Goal: Transaction & Acquisition: Purchase product/service

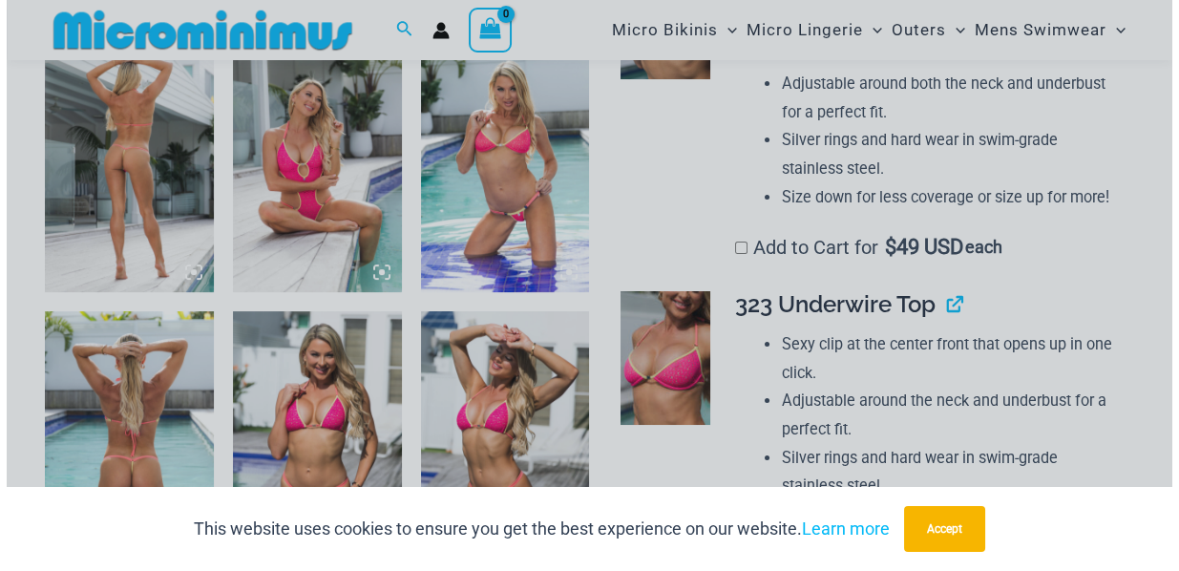
scroll to position [981, 0]
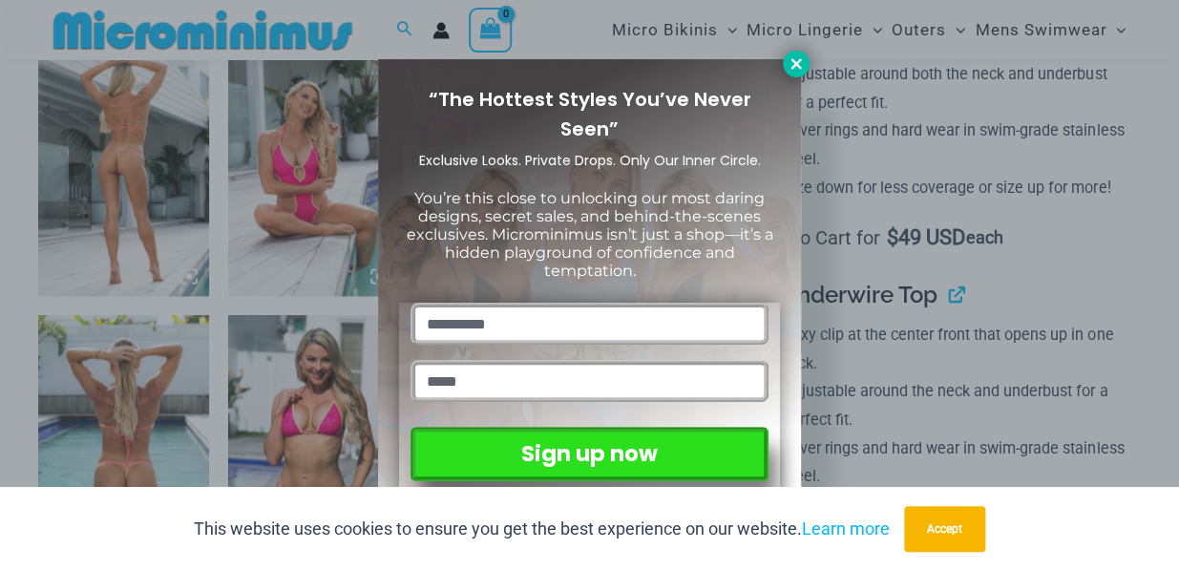
click at [793, 71] on icon at bounding box center [796, 63] width 17 height 17
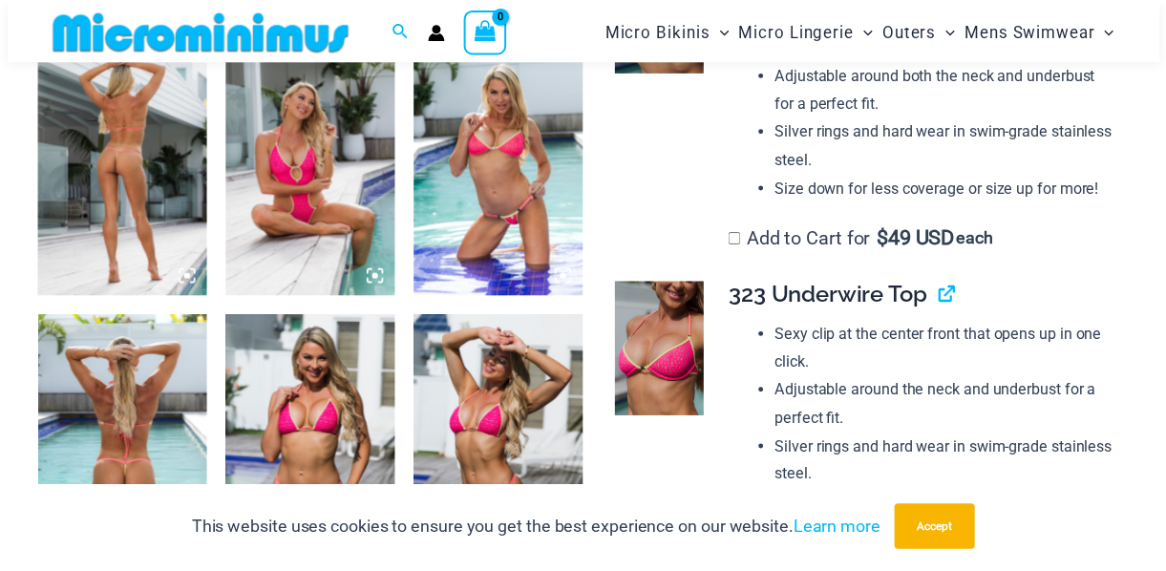
scroll to position [971, 0]
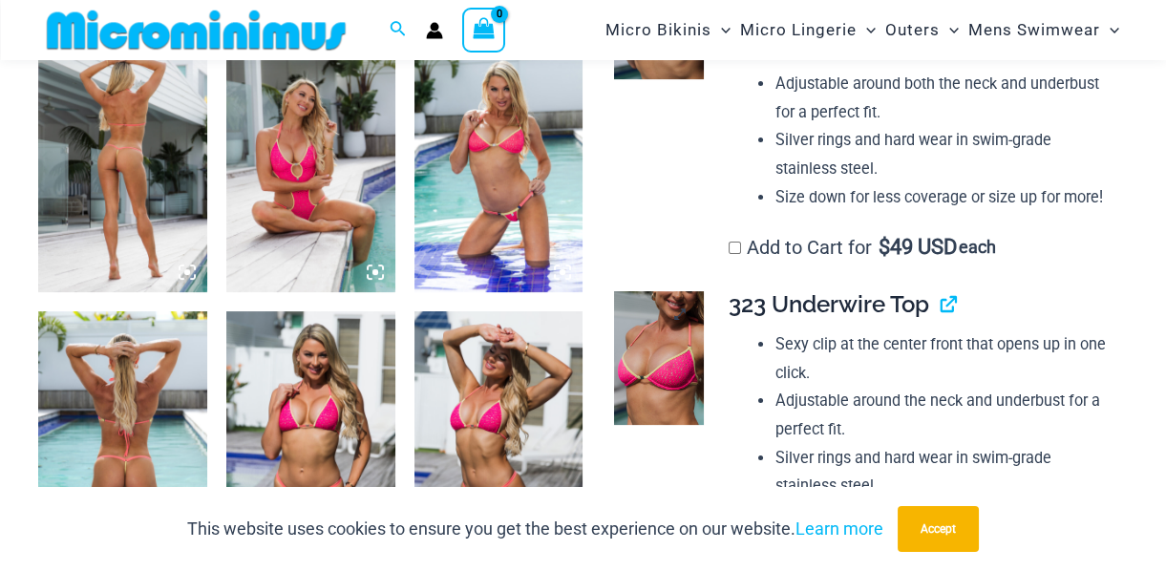
click at [669, 347] on img at bounding box center [658, 358] width 89 height 134
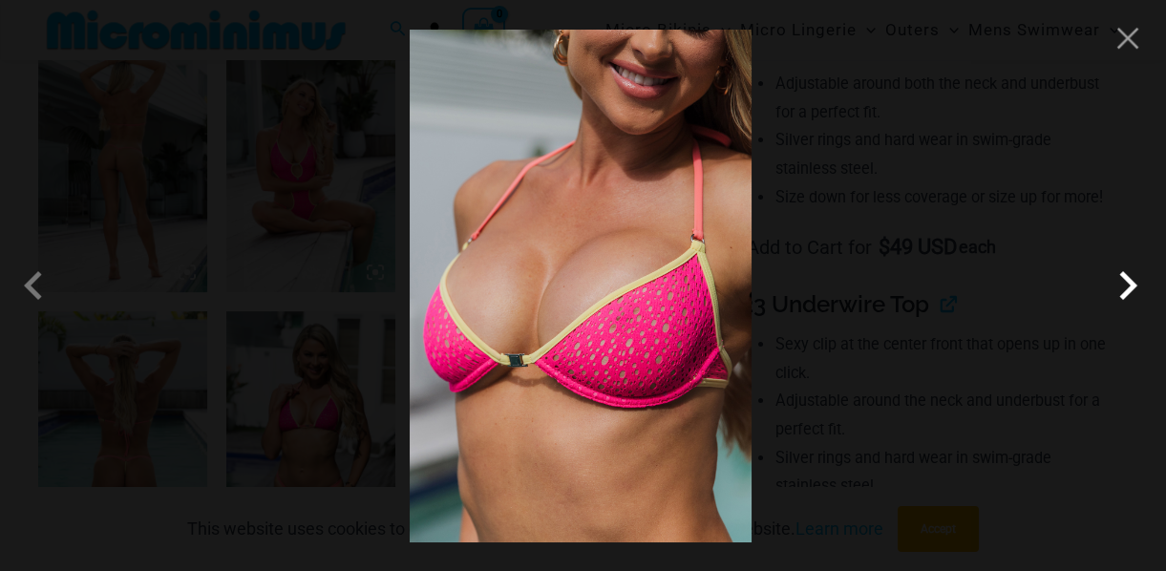
click at [1137, 277] on span at bounding box center [1127, 285] width 57 height 57
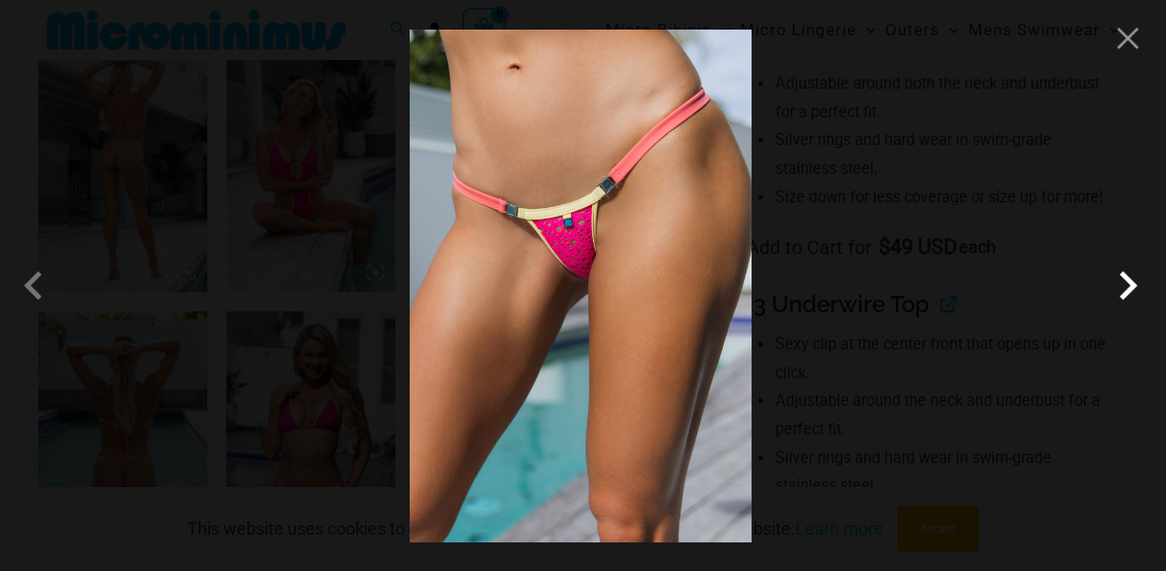
click at [1137, 277] on span at bounding box center [1127, 285] width 57 height 57
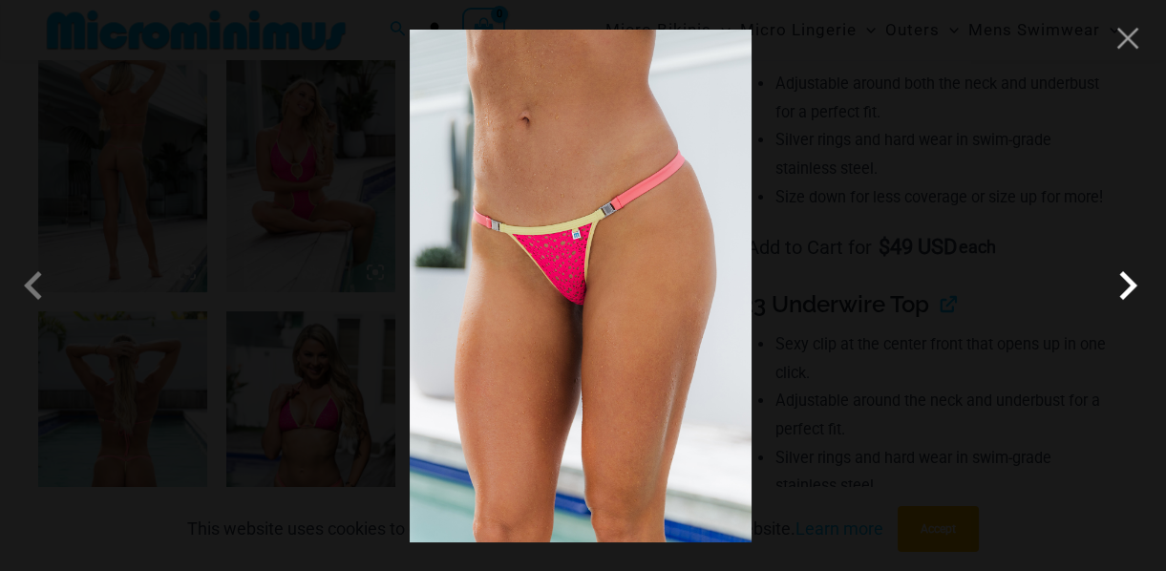
click at [1137, 277] on span at bounding box center [1127, 285] width 57 height 57
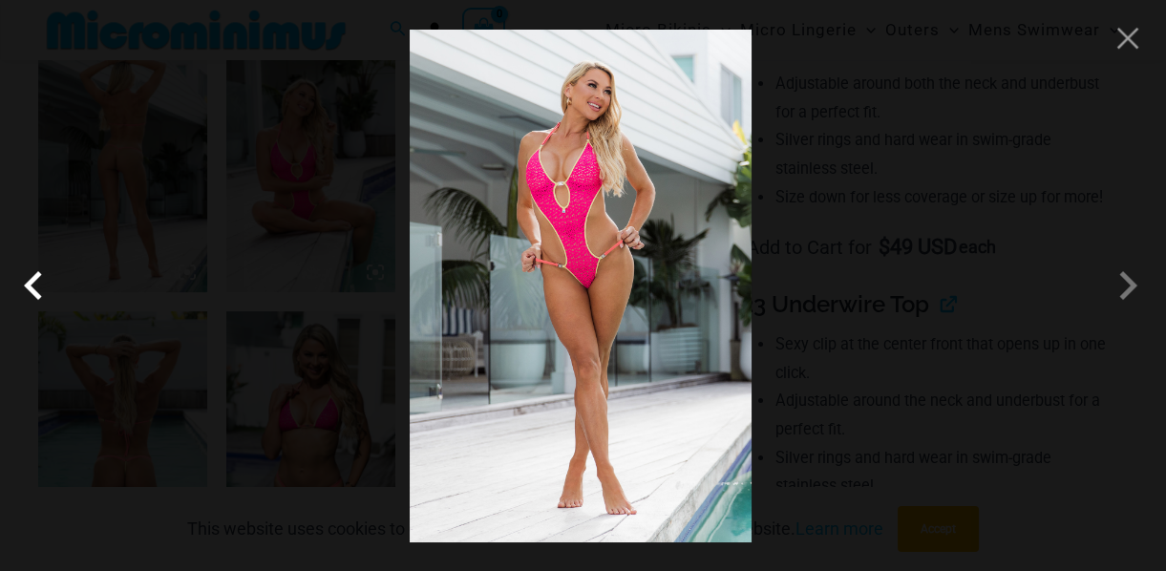
click at [34, 295] on span at bounding box center [38, 285] width 57 height 57
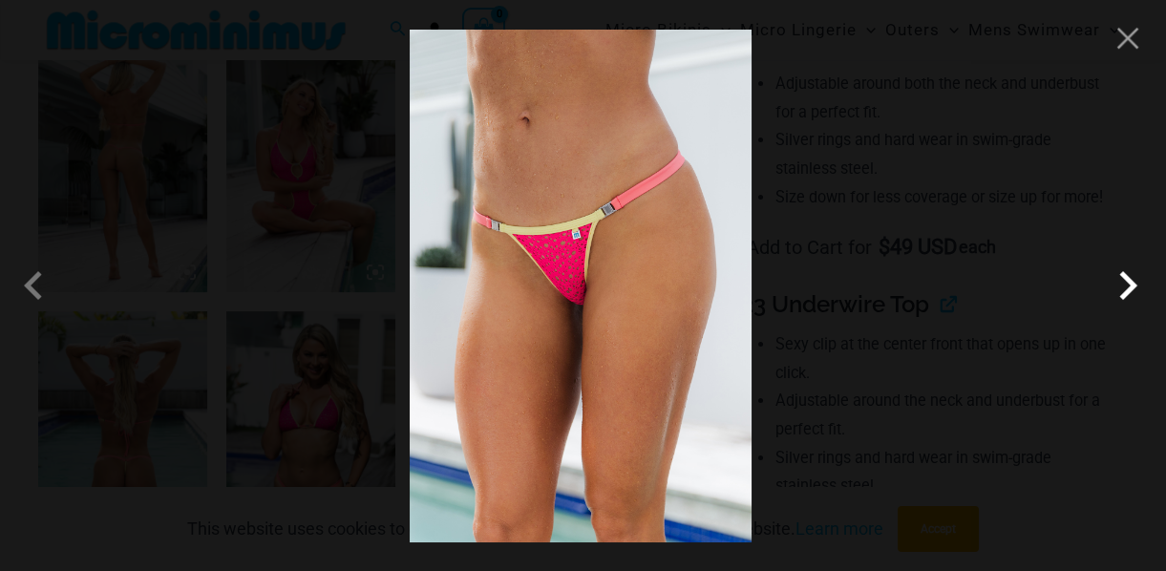
click at [1129, 294] on span at bounding box center [1127, 285] width 57 height 57
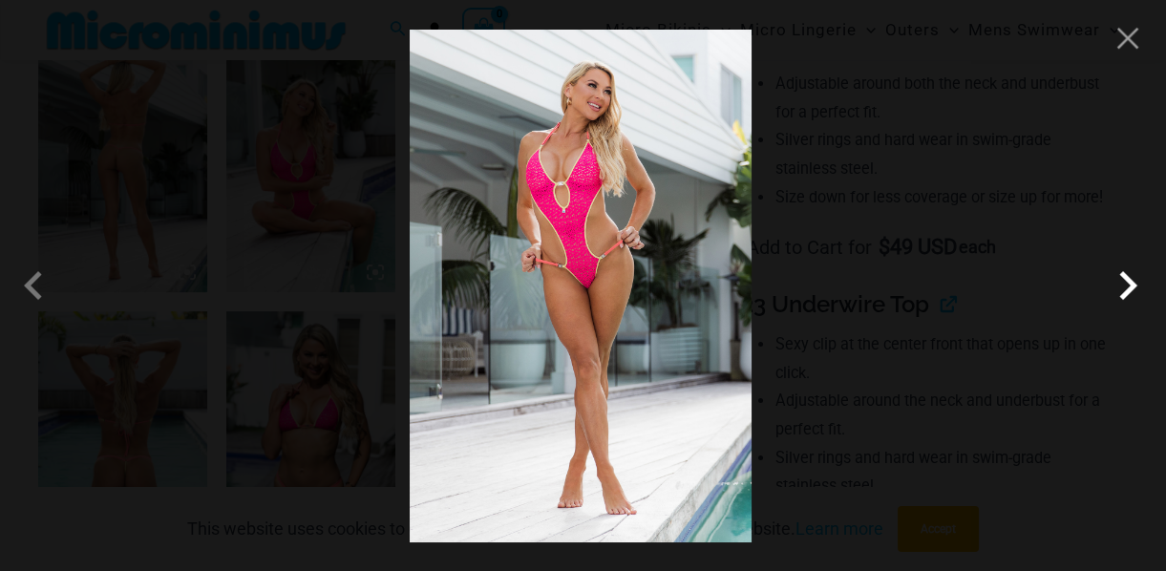
click at [1129, 294] on span at bounding box center [1127, 285] width 57 height 57
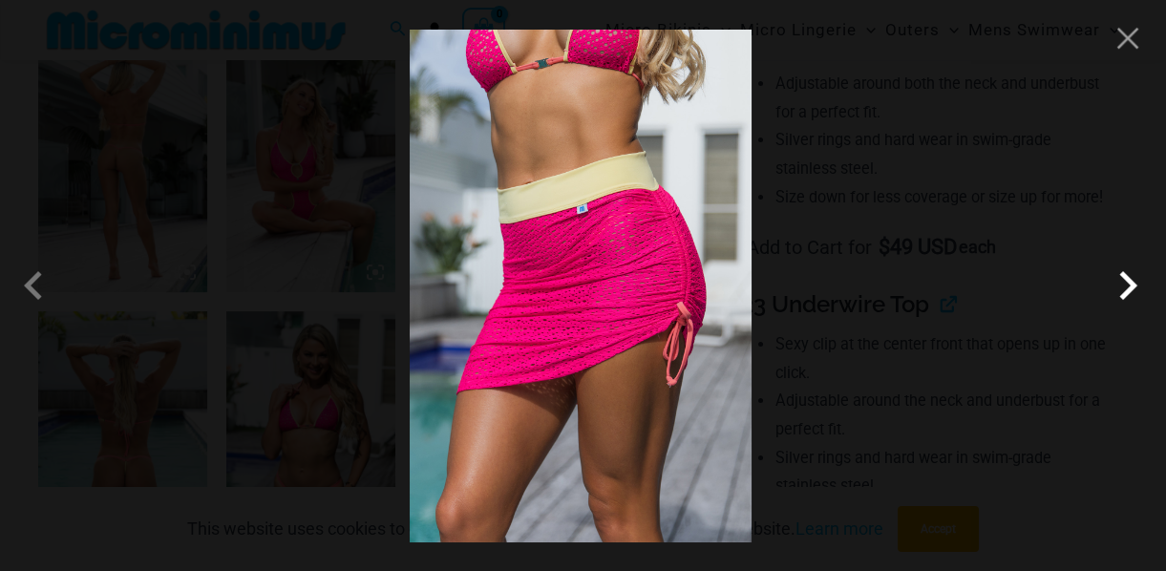
click at [1129, 294] on span at bounding box center [1127, 285] width 57 height 57
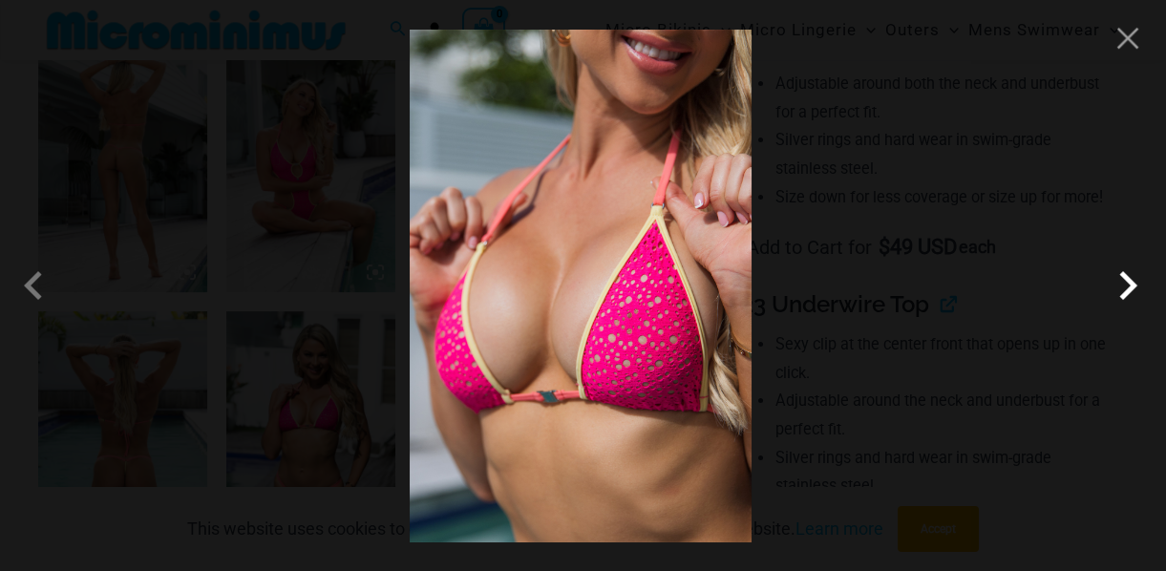
click at [1129, 294] on span at bounding box center [1127, 285] width 57 height 57
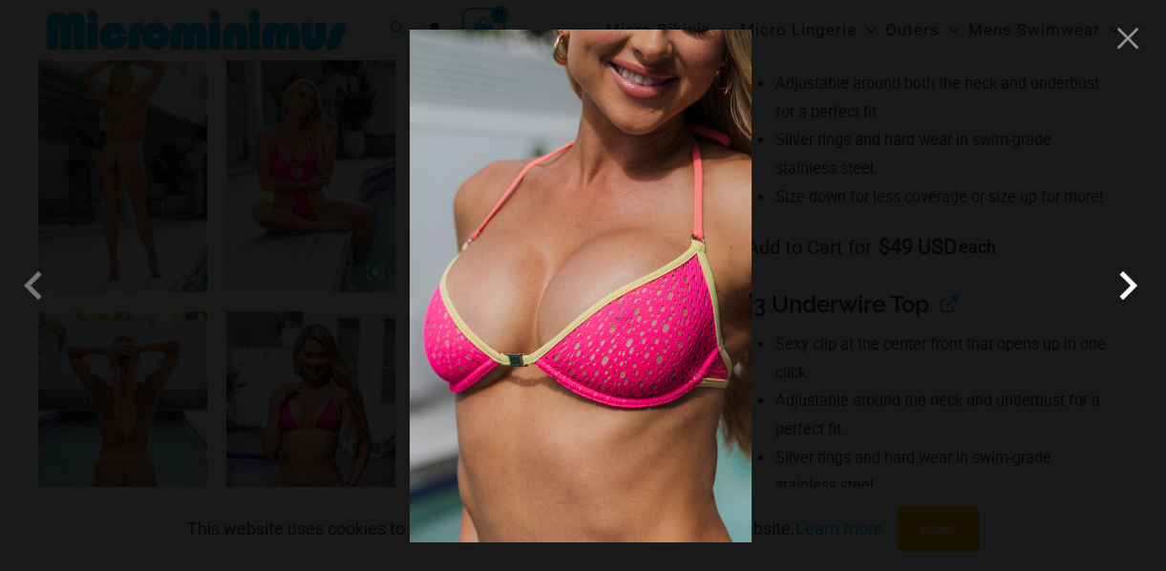
click at [1129, 294] on span at bounding box center [1127, 285] width 57 height 57
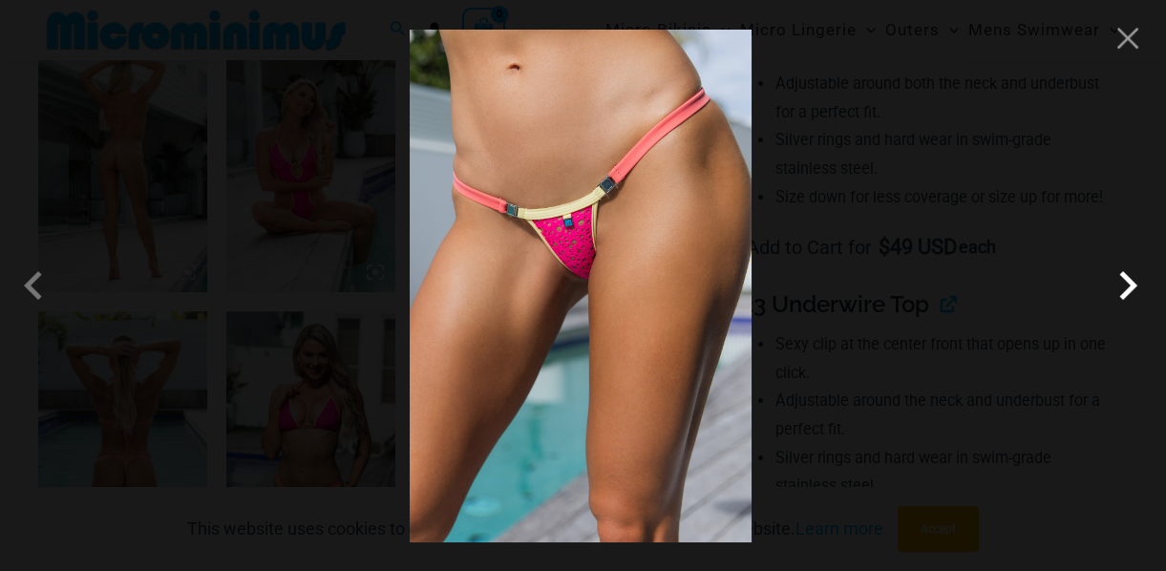
click at [1115, 279] on span at bounding box center [1127, 285] width 57 height 57
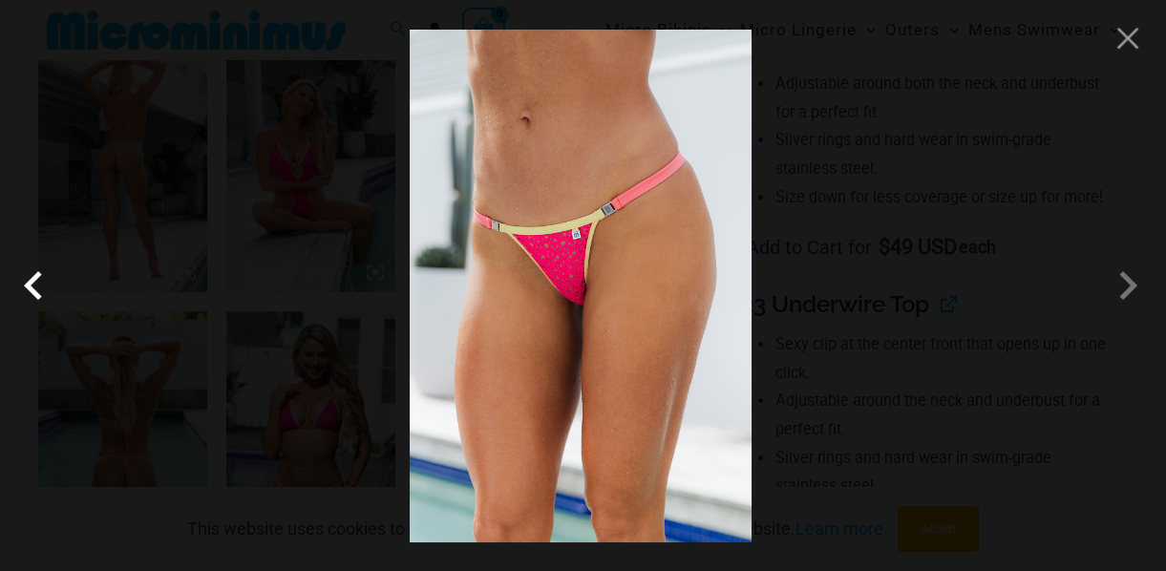
click at [36, 286] on span at bounding box center [38, 285] width 57 height 57
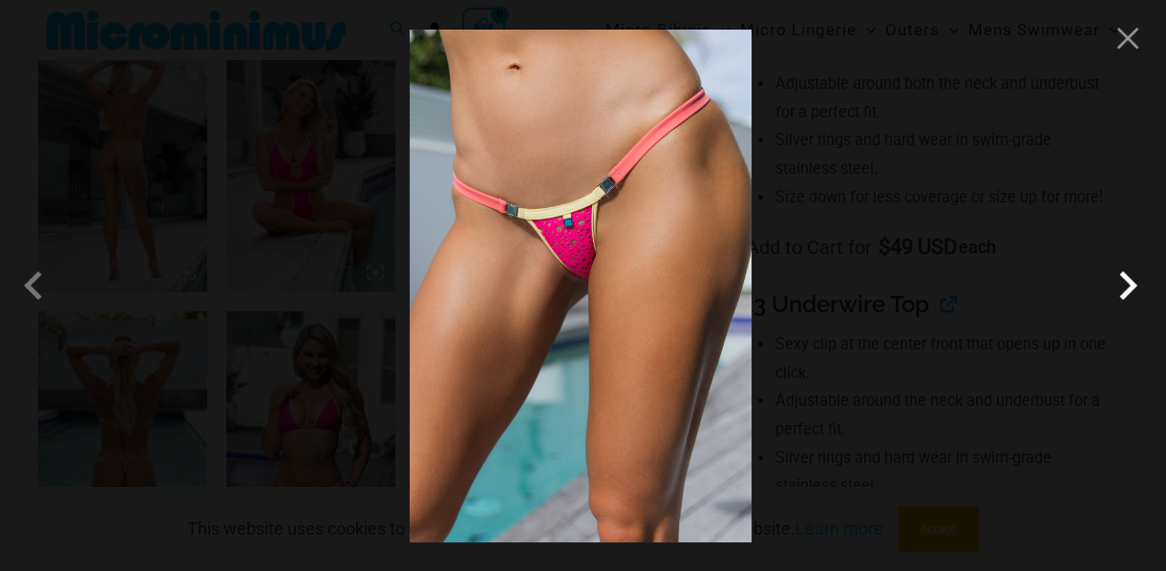
click at [1123, 298] on span at bounding box center [1127, 285] width 57 height 57
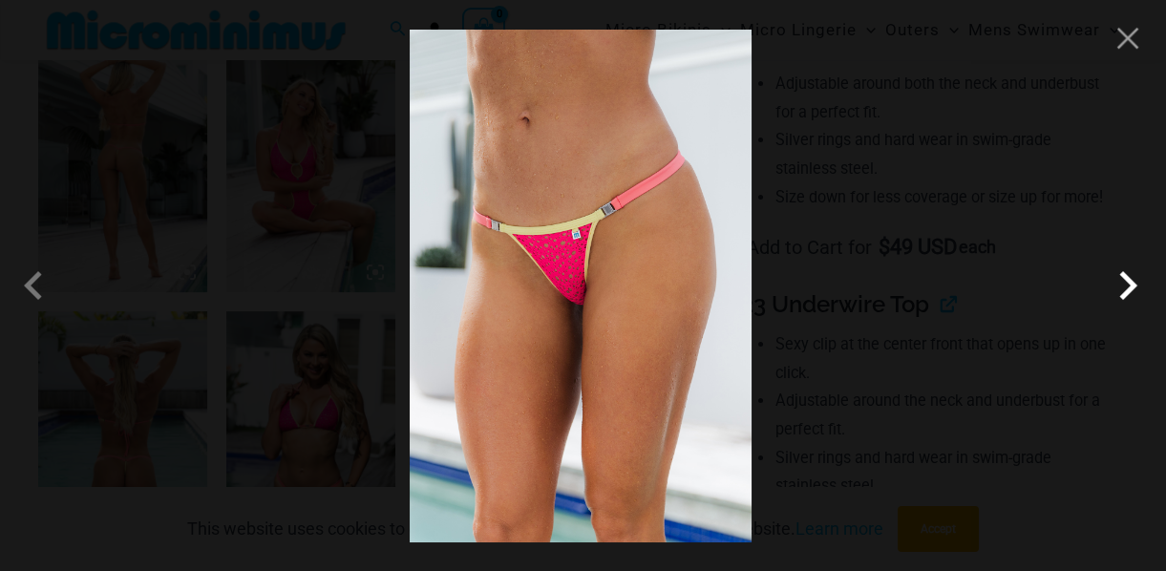
click at [1123, 298] on span at bounding box center [1127, 285] width 57 height 57
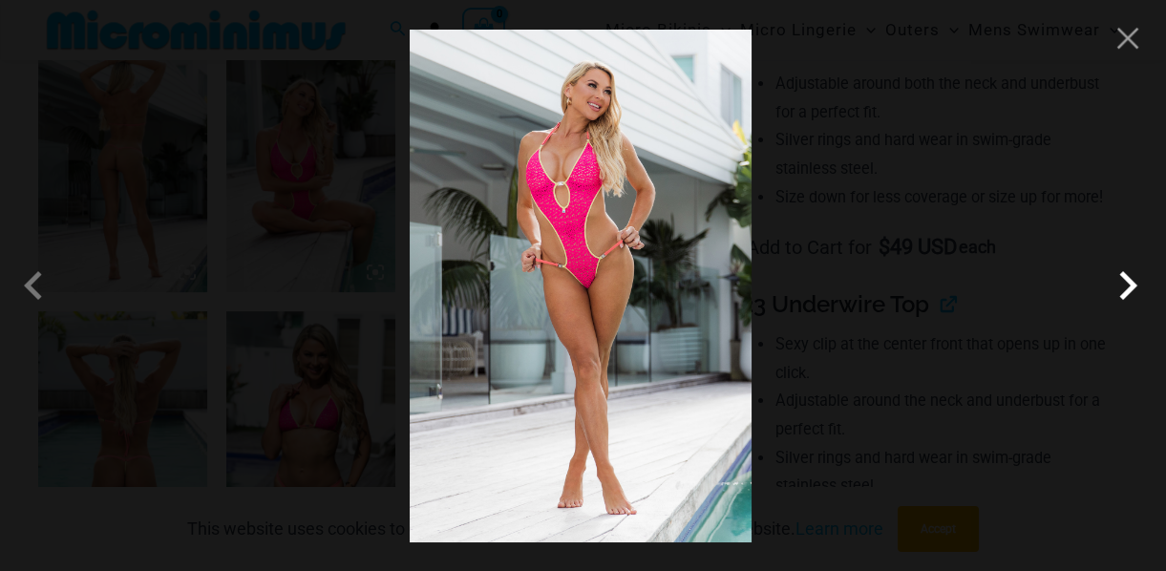
click at [1123, 298] on span at bounding box center [1127, 285] width 57 height 57
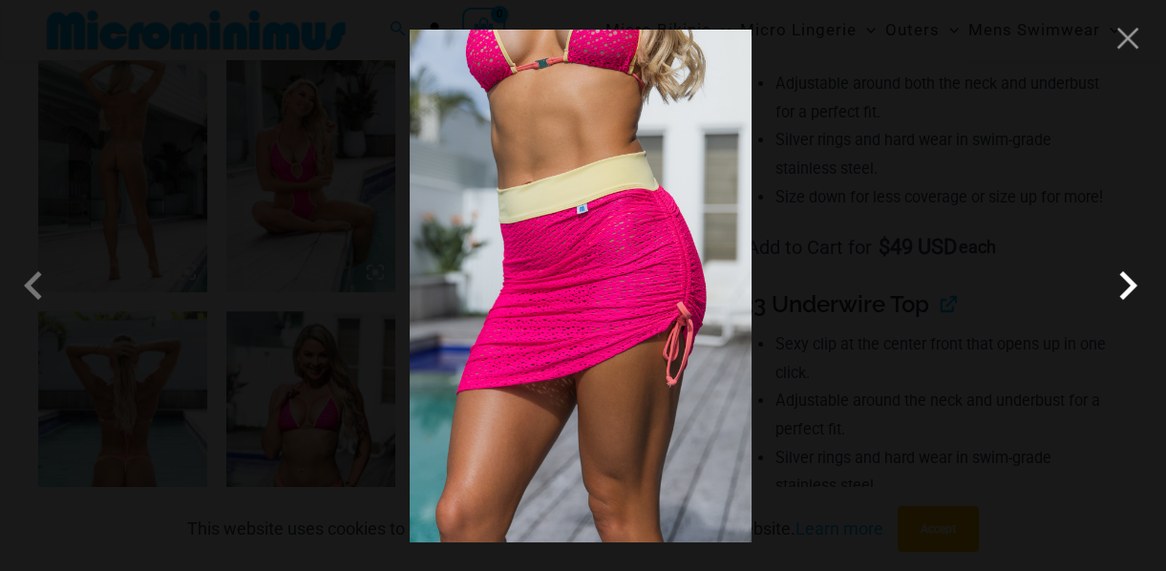
click at [1123, 298] on span at bounding box center [1127, 285] width 57 height 57
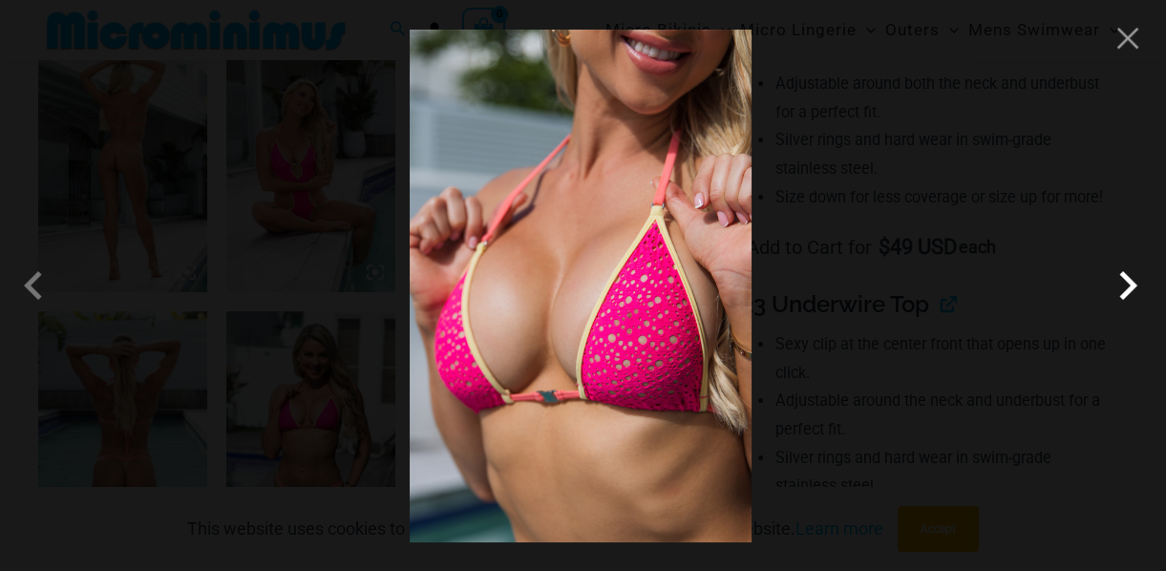
click at [1123, 298] on span at bounding box center [1127, 285] width 57 height 57
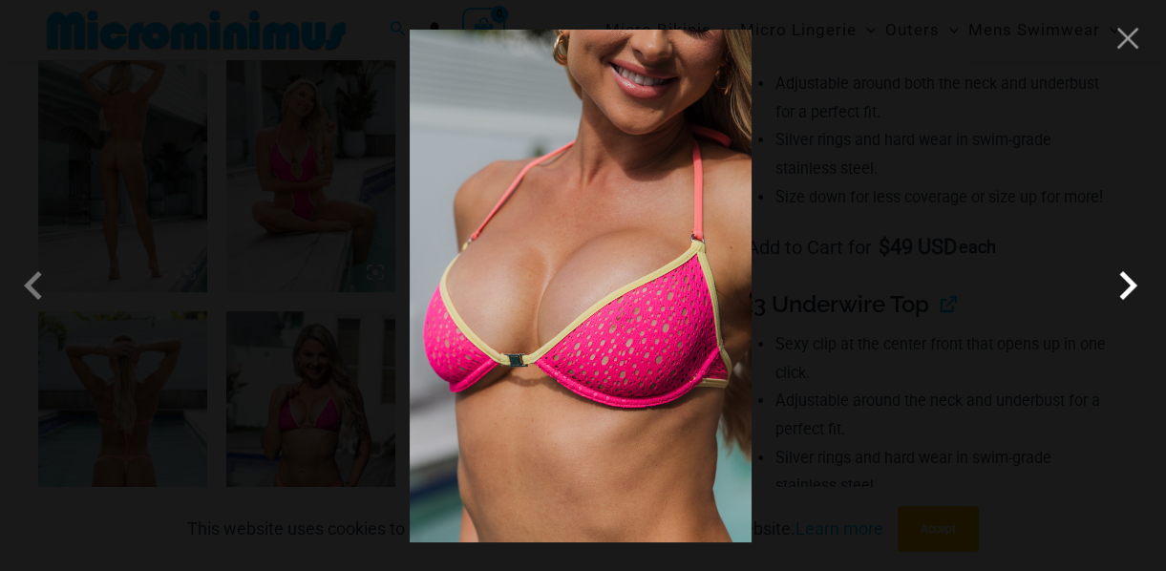
click at [1123, 298] on span at bounding box center [1127, 285] width 57 height 57
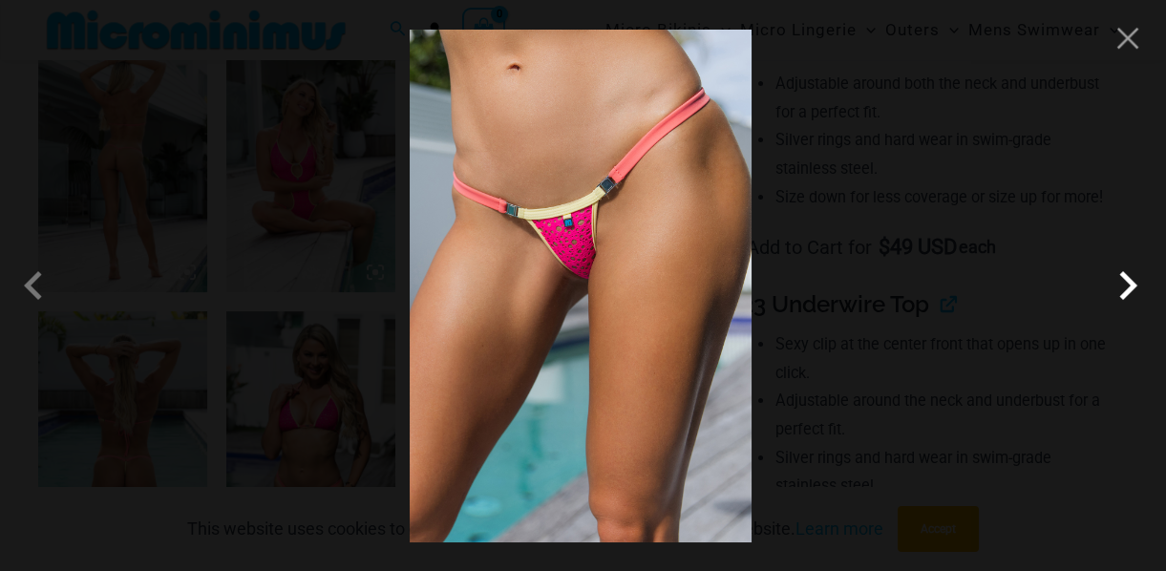
click at [1123, 298] on span at bounding box center [1127, 285] width 57 height 57
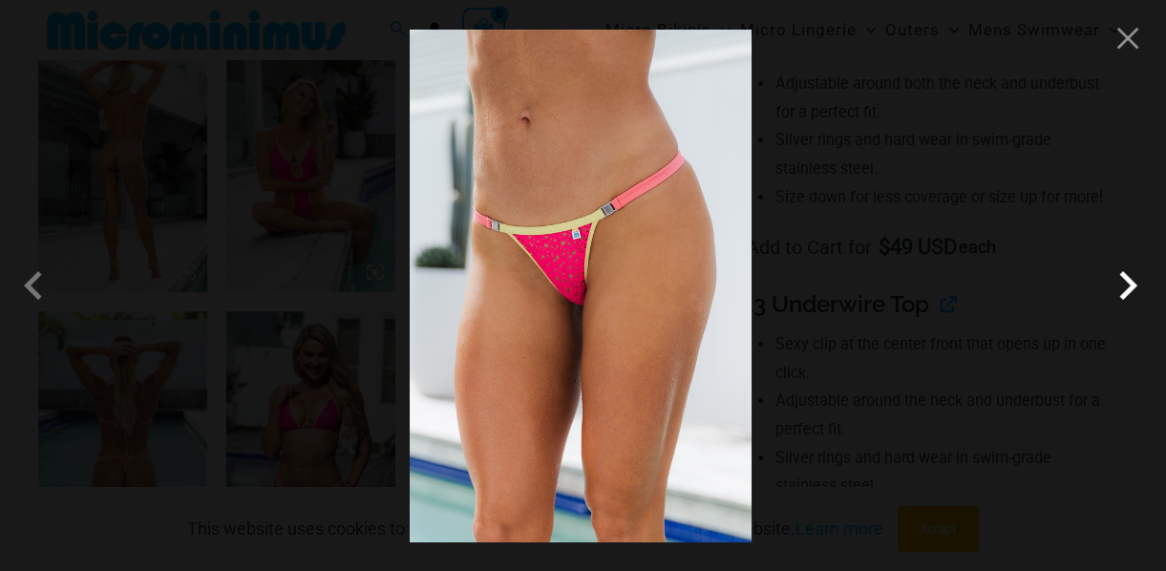
click at [1123, 298] on span at bounding box center [1127, 285] width 57 height 57
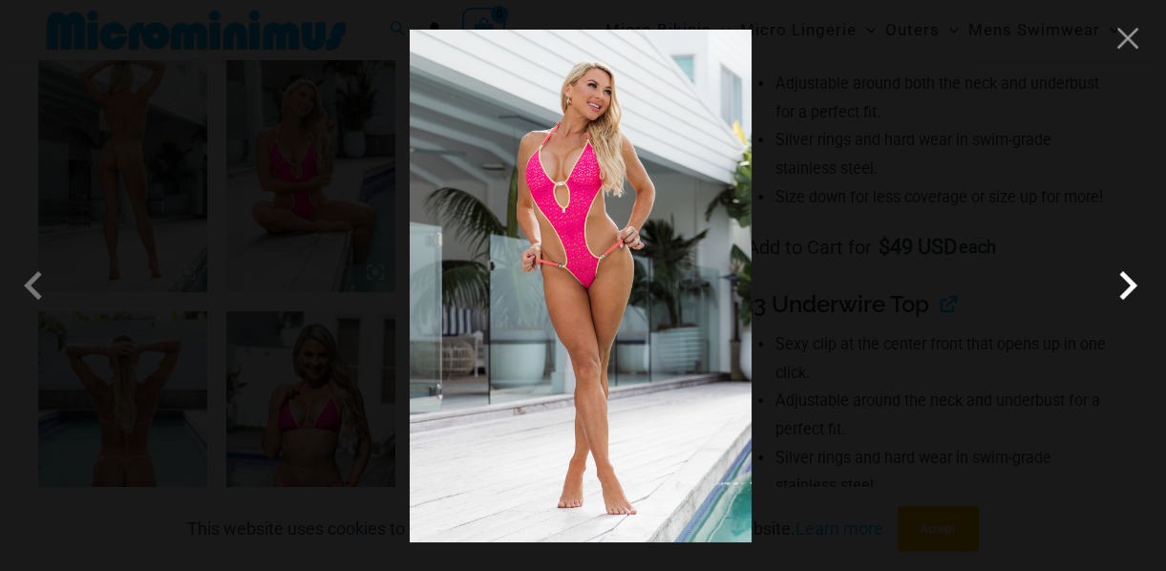
click at [1123, 298] on span at bounding box center [1127, 285] width 57 height 57
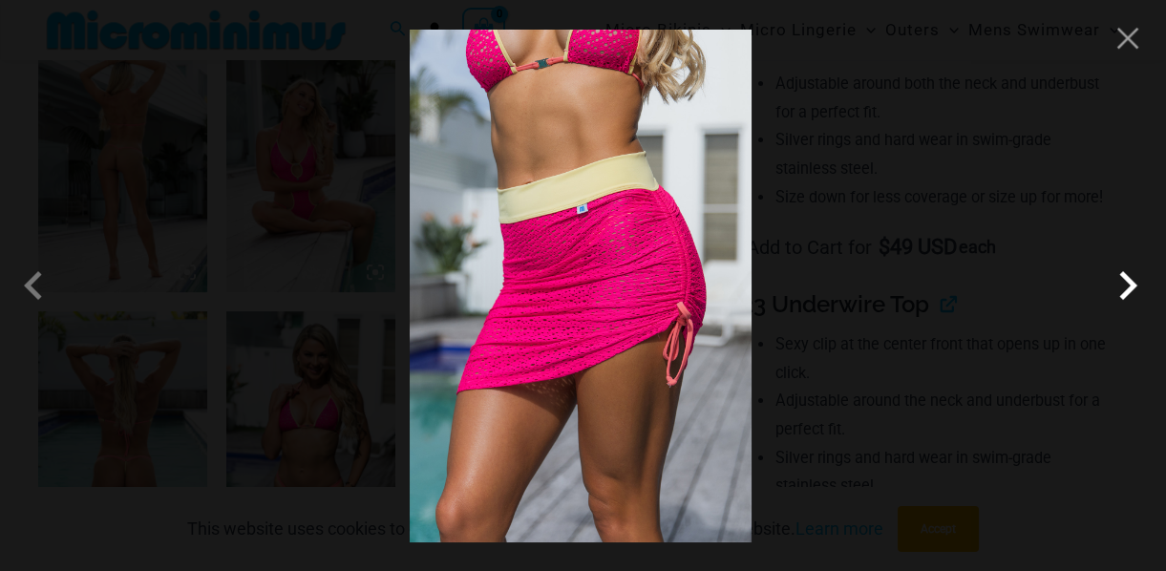
click at [1123, 298] on span at bounding box center [1127, 285] width 57 height 57
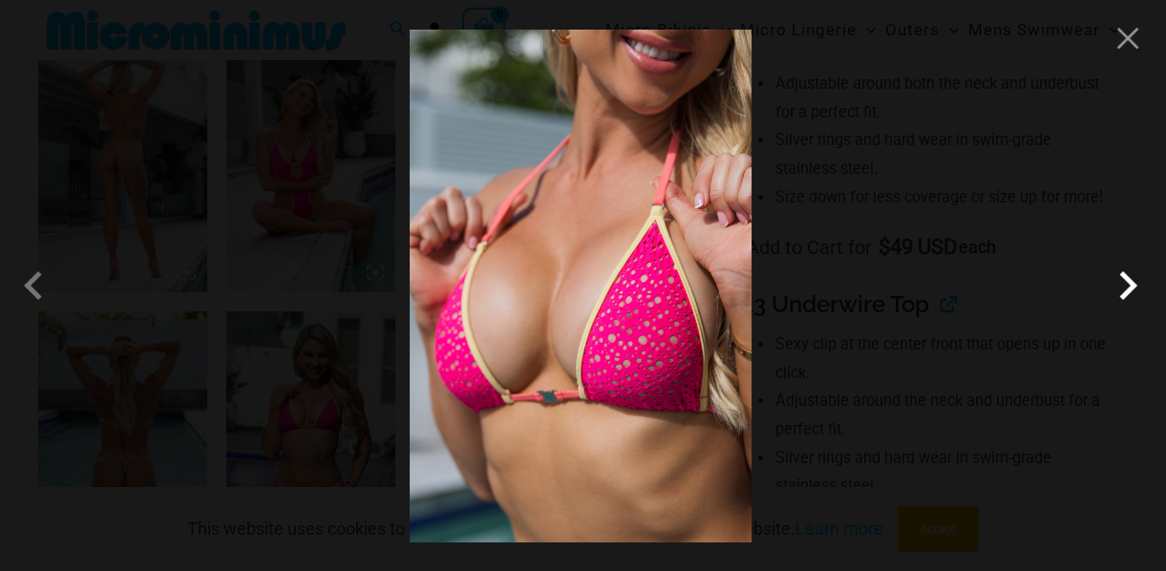
click at [1123, 298] on span at bounding box center [1127, 285] width 57 height 57
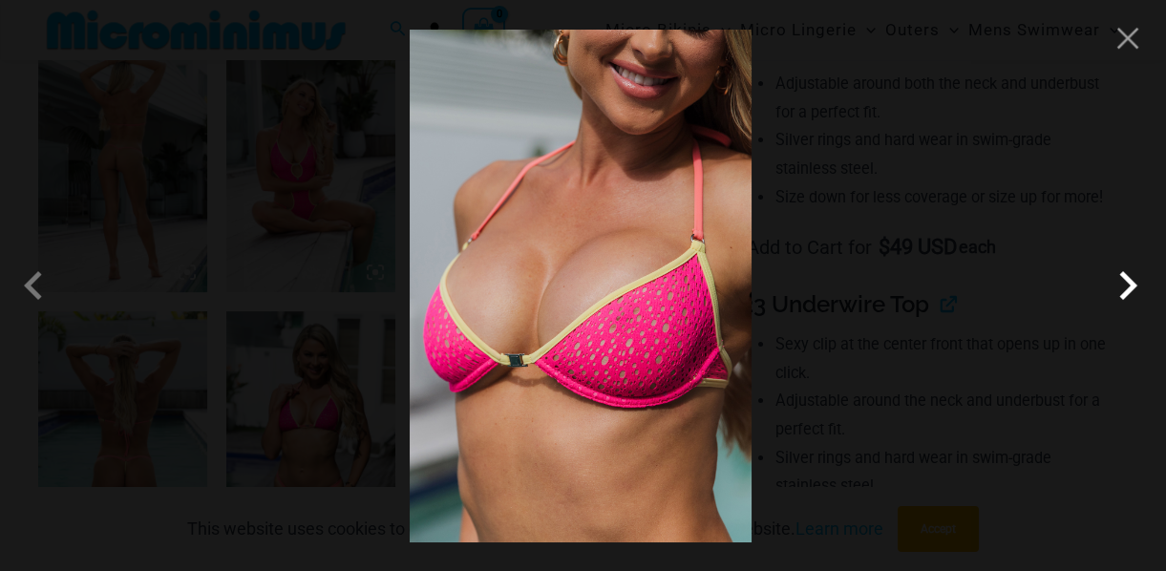
click at [1123, 298] on span at bounding box center [1127, 285] width 57 height 57
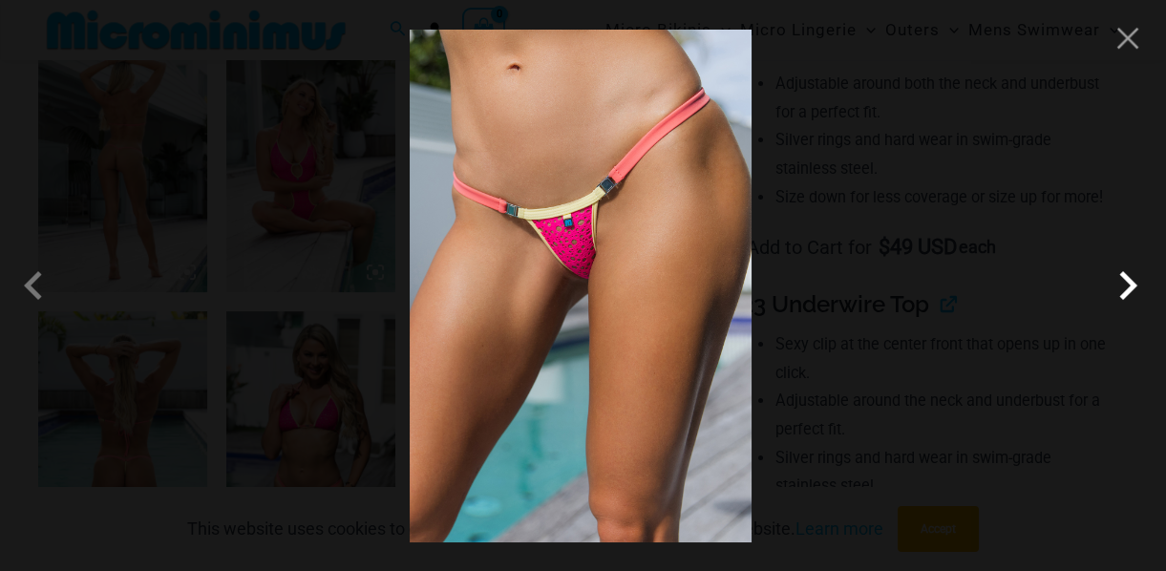
click at [1123, 298] on span at bounding box center [1127, 285] width 57 height 57
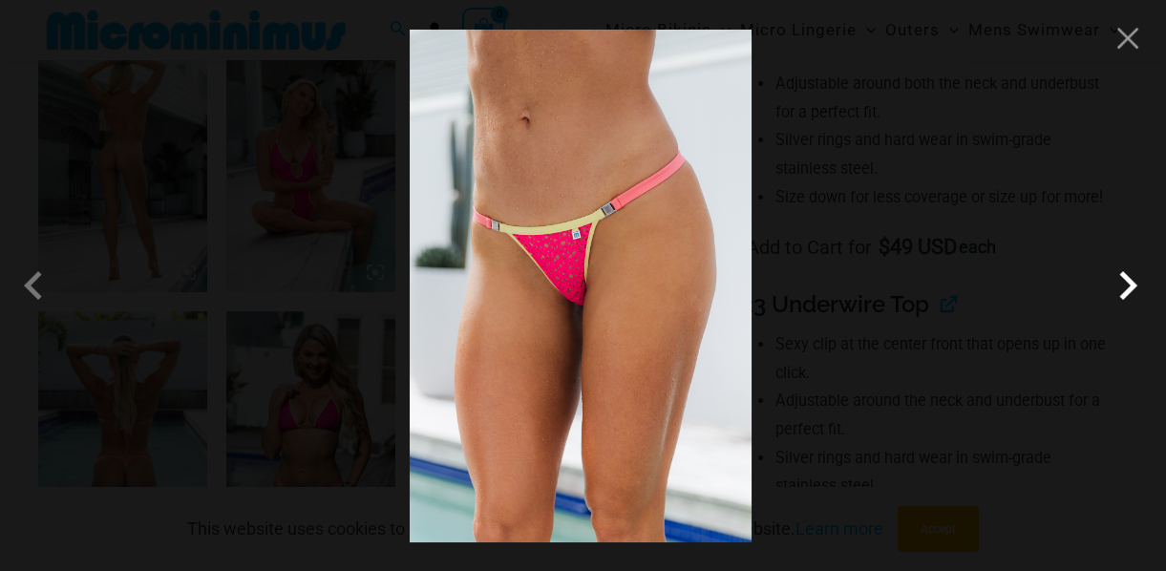
click at [1129, 276] on span at bounding box center [1127, 285] width 57 height 57
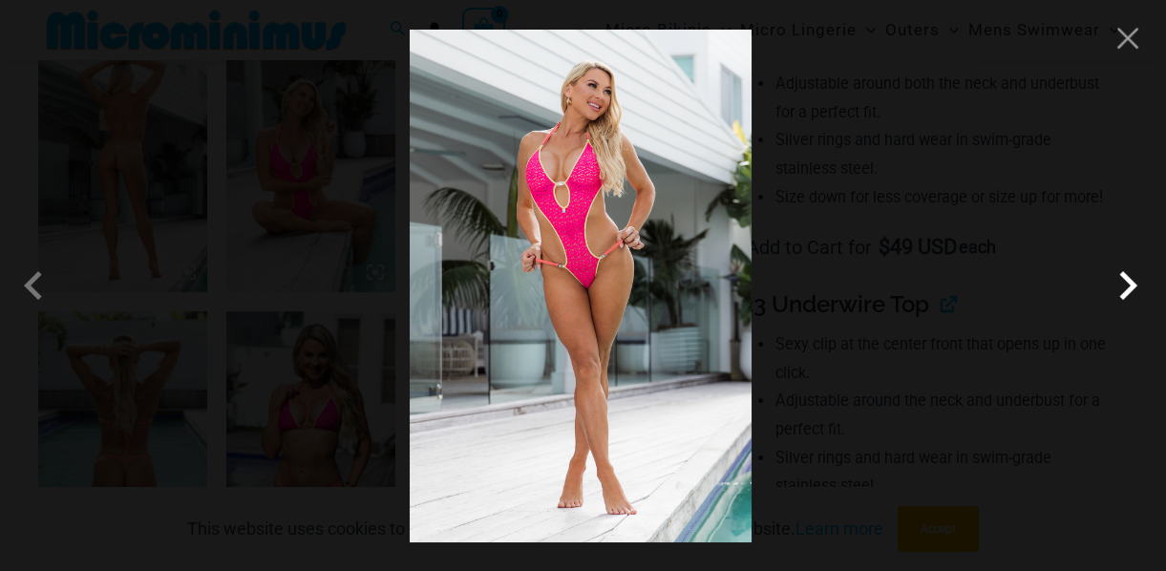
click at [1129, 276] on span at bounding box center [1127, 285] width 57 height 57
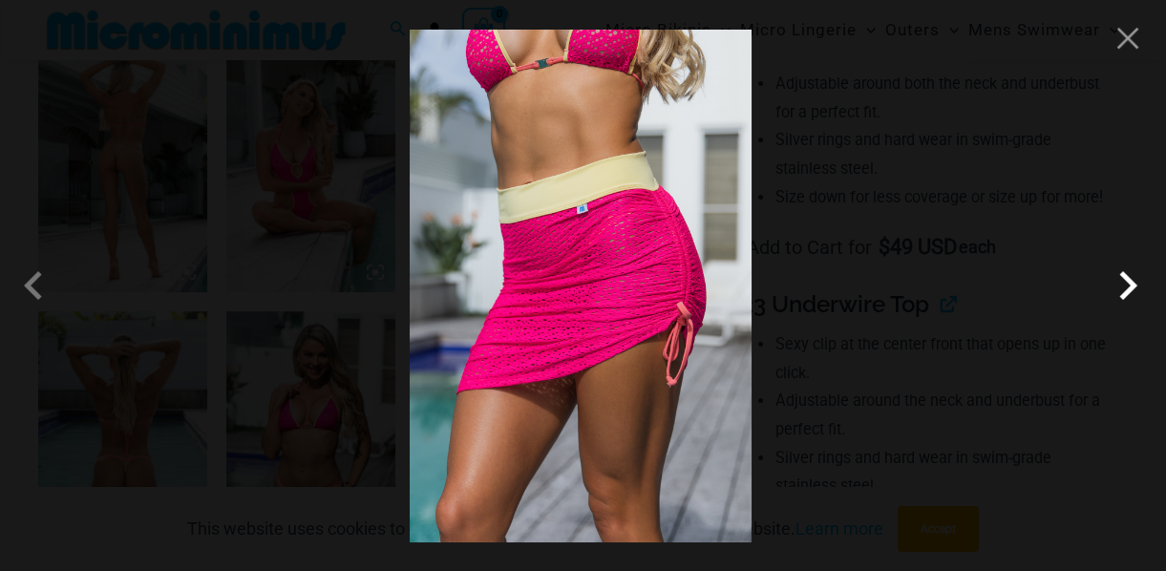
click at [1129, 276] on span at bounding box center [1127, 285] width 57 height 57
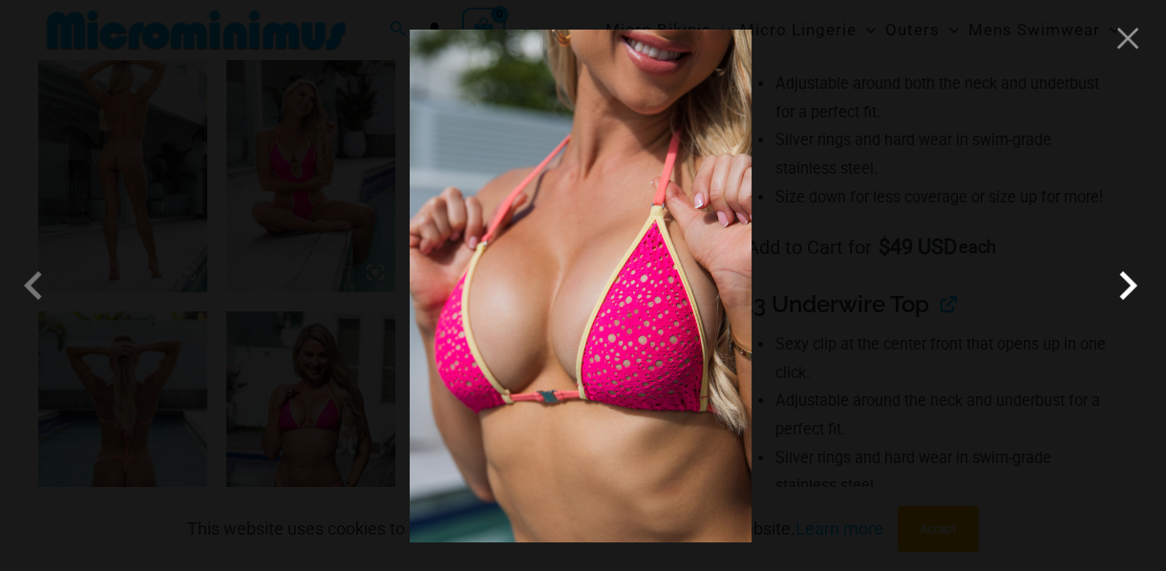
click at [1129, 276] on span at bounding box center [1127, 285] width 57 height 57
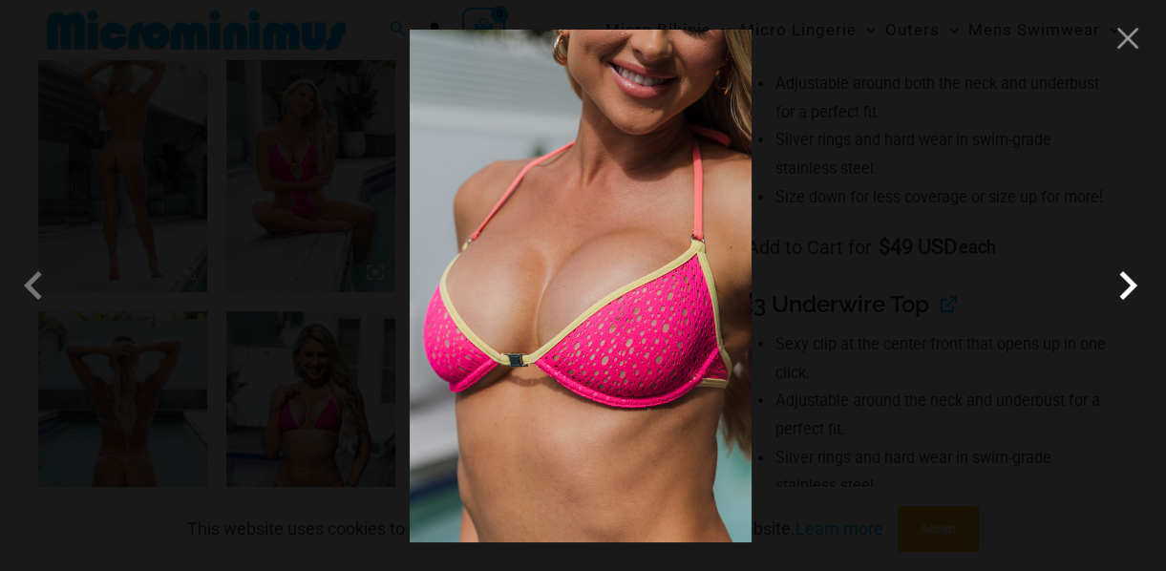
click at [1135, 294] on span at bounding box center [1127, 285] width 57 height 57
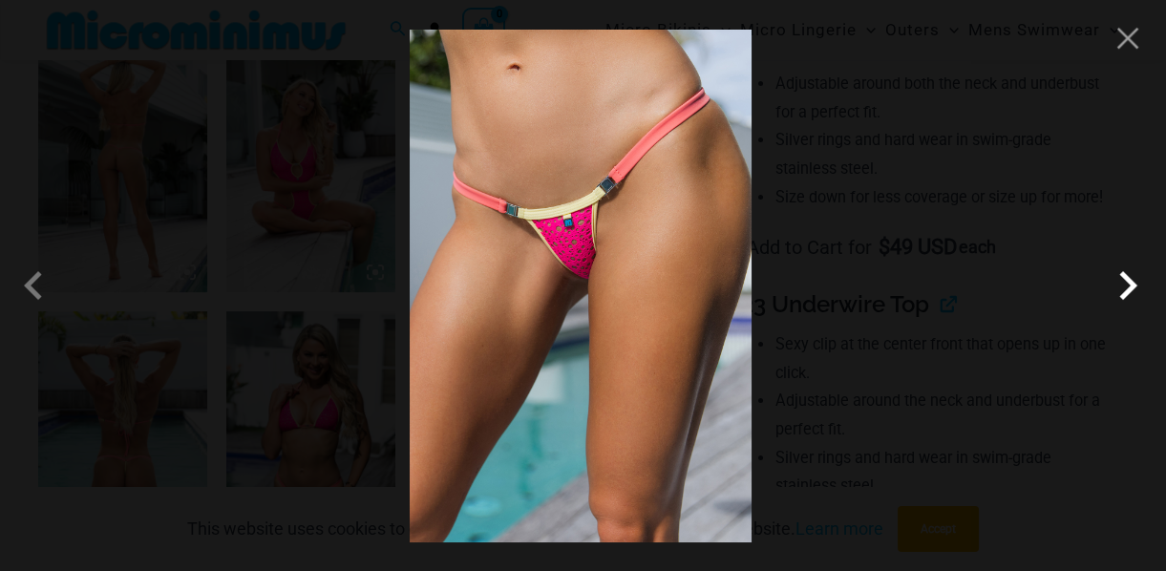
click at [1139, 294] on span at bounding box center [1127, 285] width 57 height 57
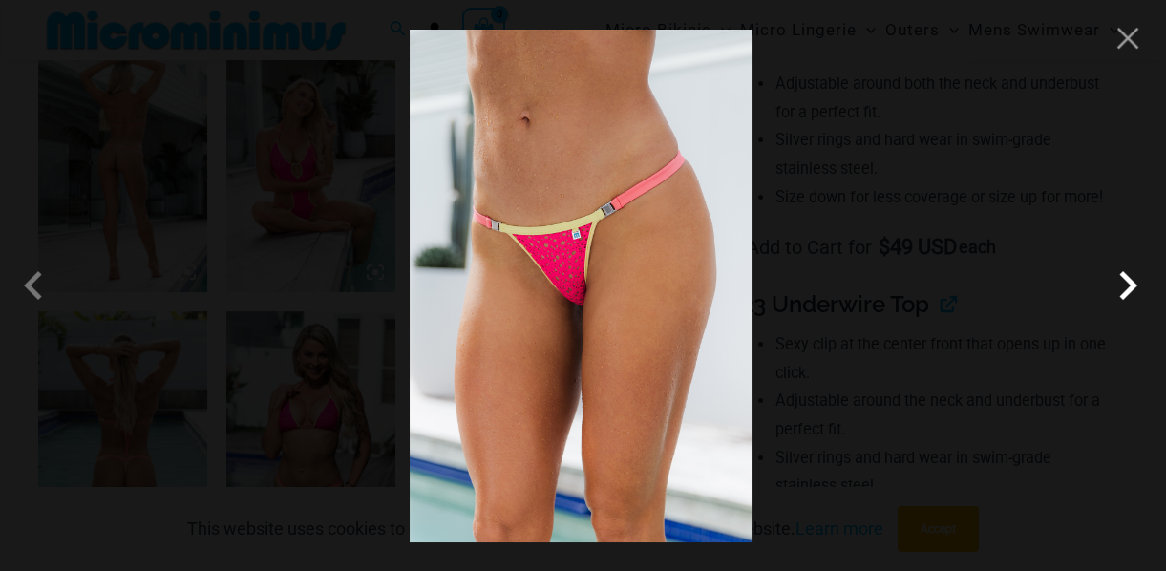
click at [1139, 294] on span at bounding box center [1127, 285] width 57 height 57
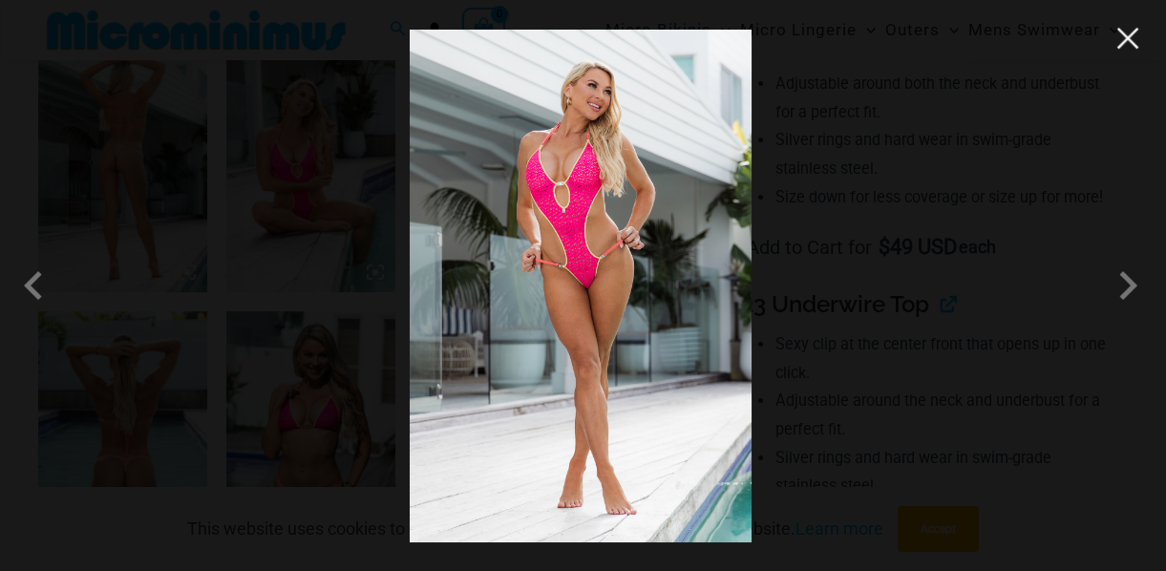
click at [1133, 47] on button "Close" at bounding box center [1127, 38] width 29 height 29
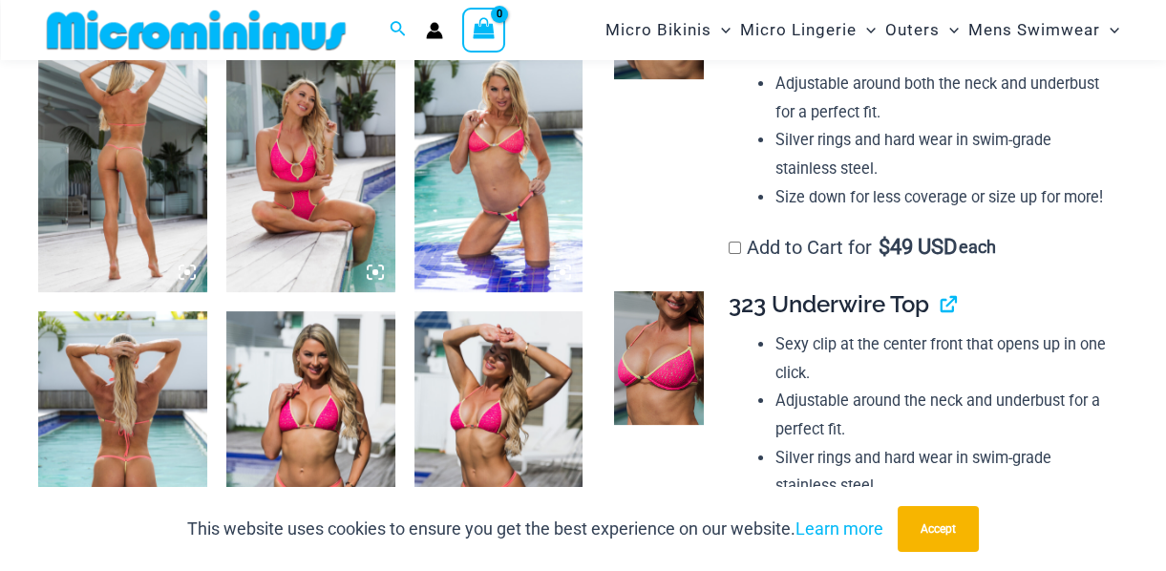
click at [124, 167] on img at bounding box center [122, 165] width 169 height 253
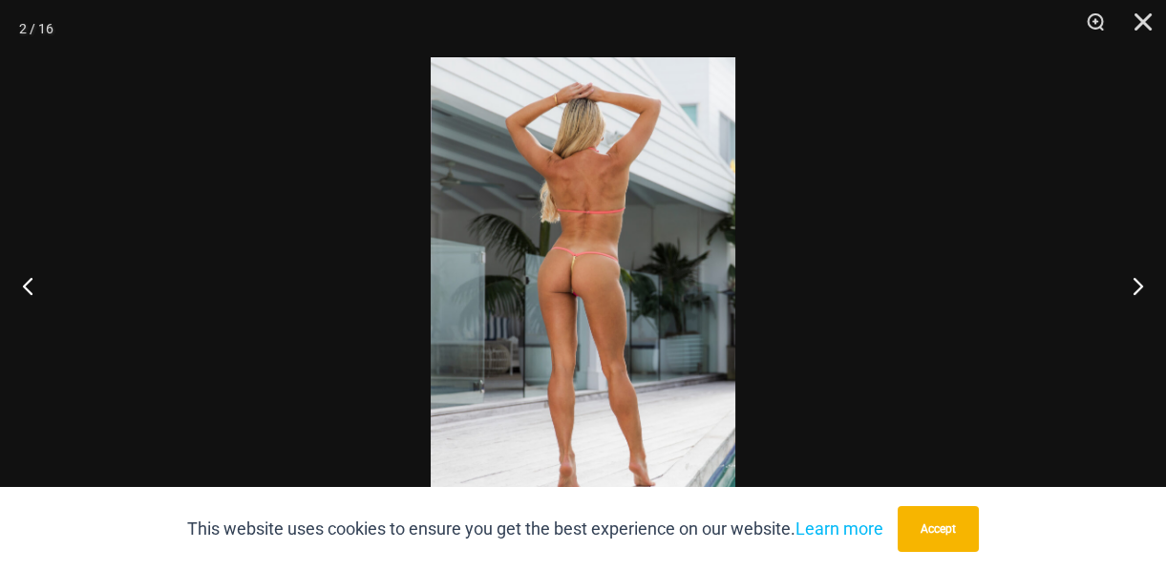
click at [644, 293] on img at bounding box center [583, 285] width 305 height 456
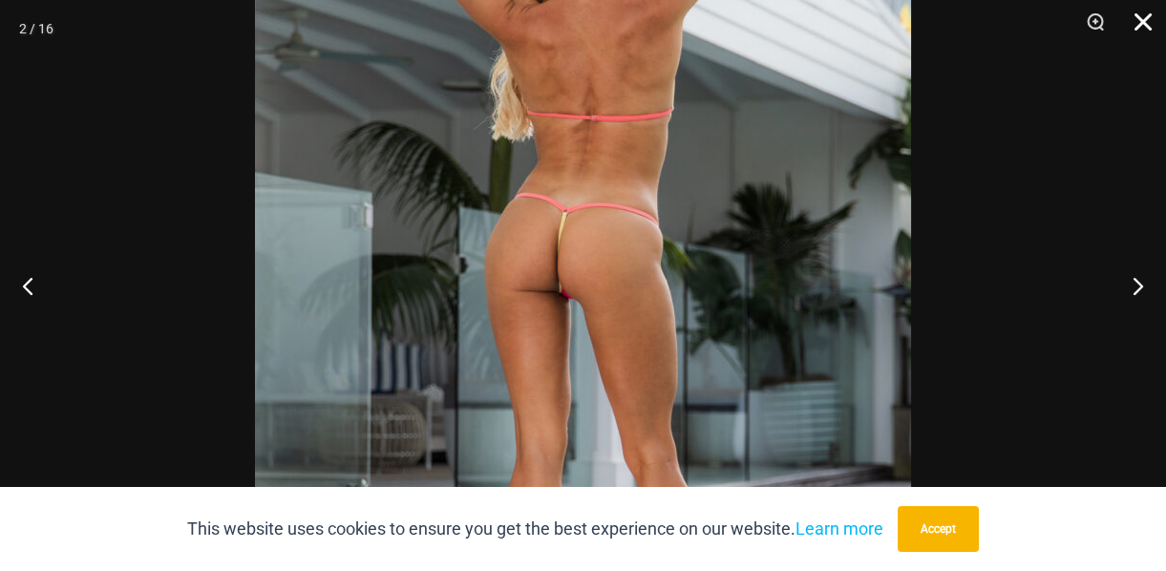
click at [1143, 28] on button "Close" at bounding box center [1137, 28] width 48 height 57
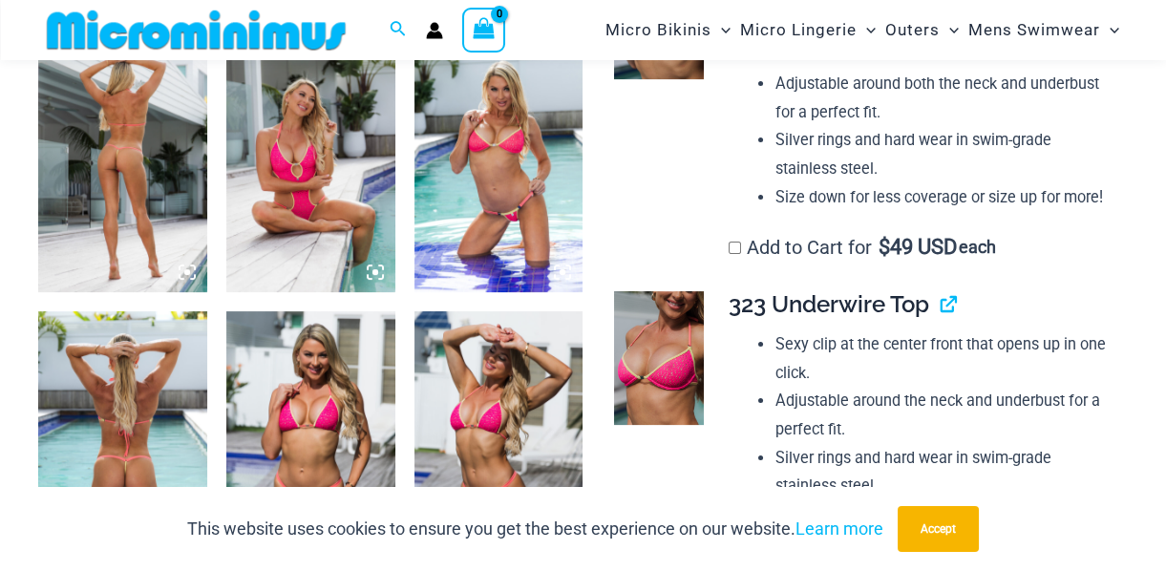
click at [138, 427] on img at bounding box center [122, 437] width 169 height 253
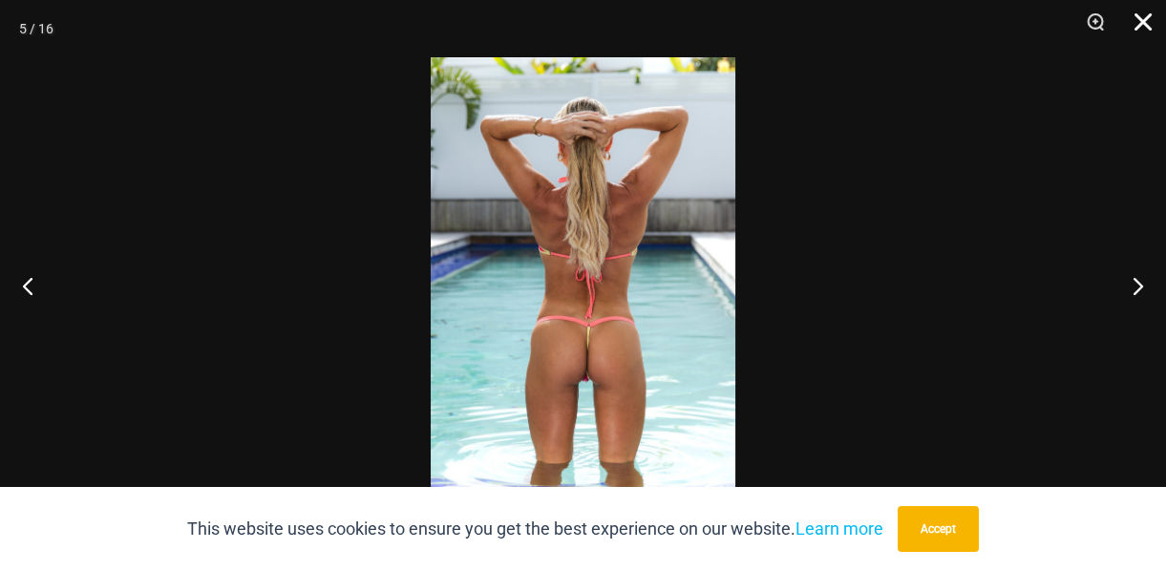
click at [1140, 21] on button "Close" at bounding box center [1137, 28] width 48 height 57
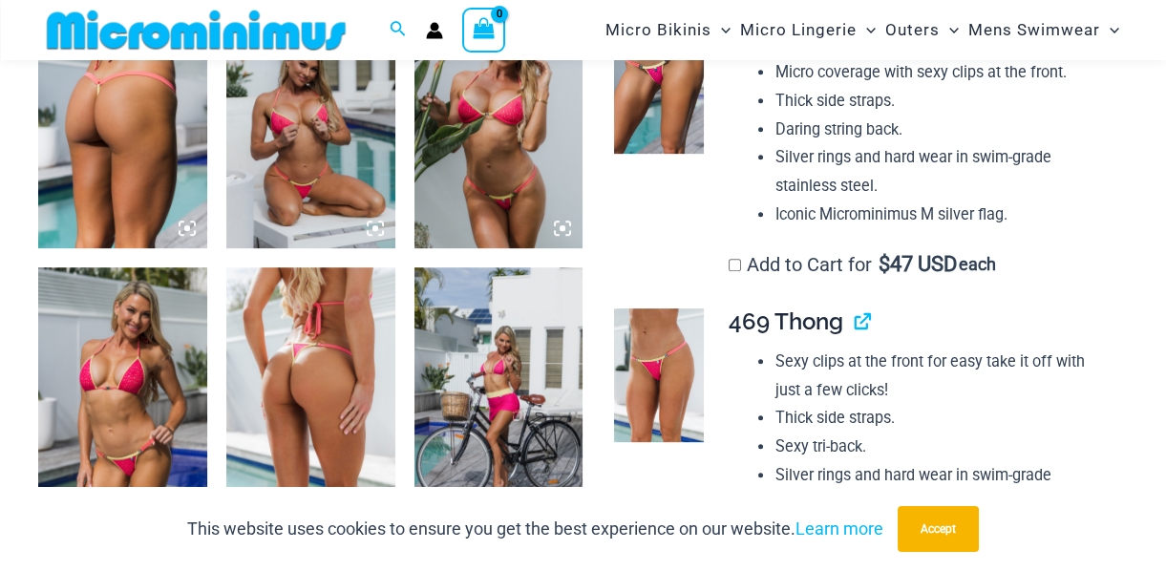
scroll to position [1562, 0]
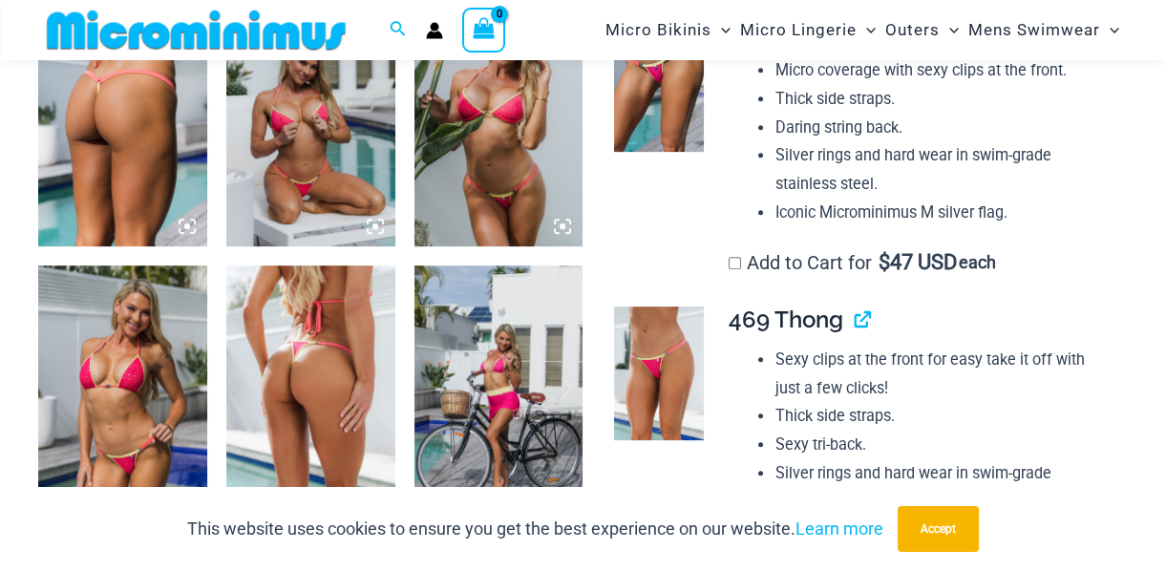
click at [286, 364] on img at bounding box center [310, 391] width 169 height 253
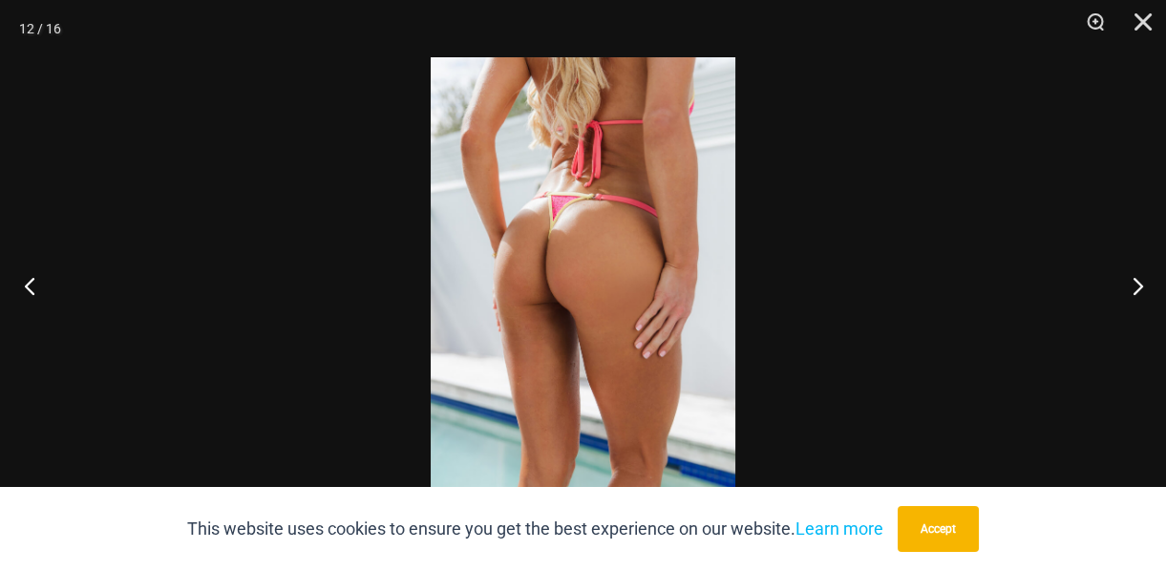
click at [30, 285] on button "Previous" at bounding box center [36, 285] width 72 height 95
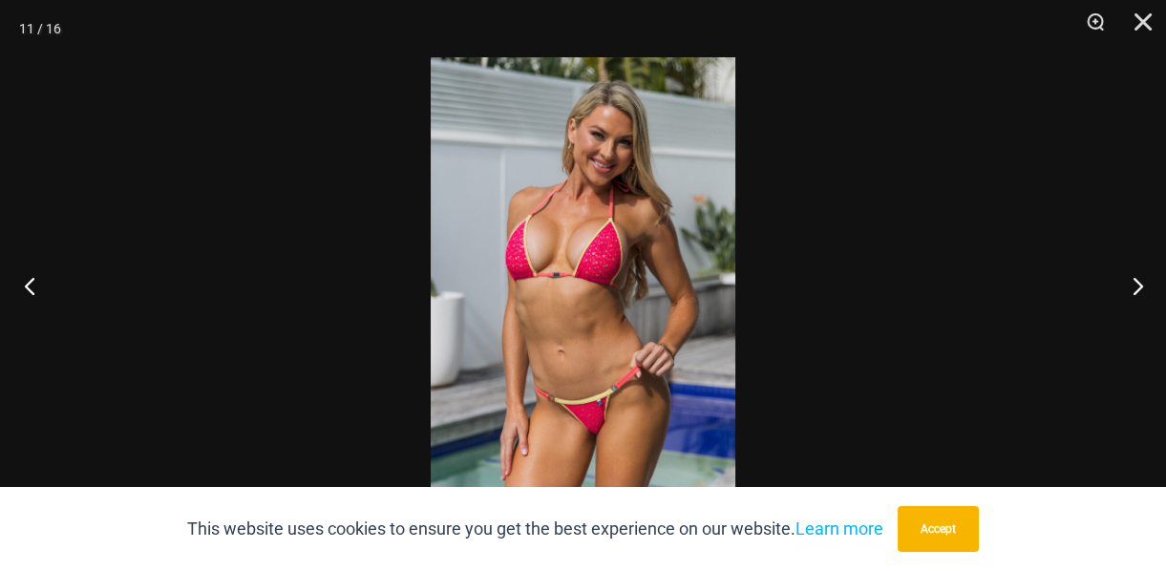
click at [30, 285] on button "Previous" at bounding box center [36, 285] width 72 height 95
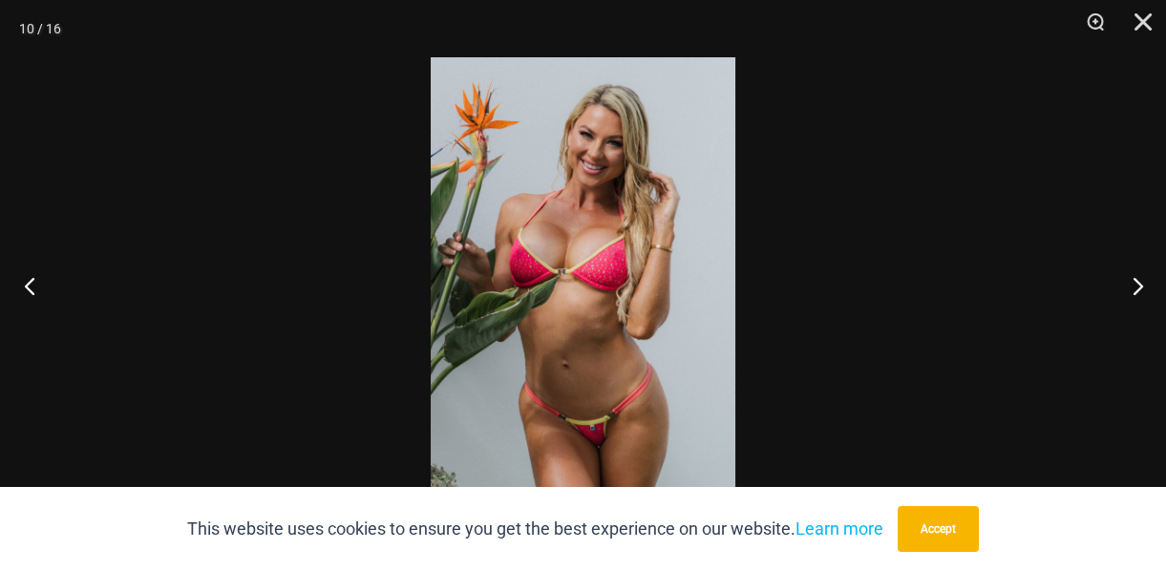
click at [30, 285] on button "Previous" at bounding box center [36, 285] width 72 height 95
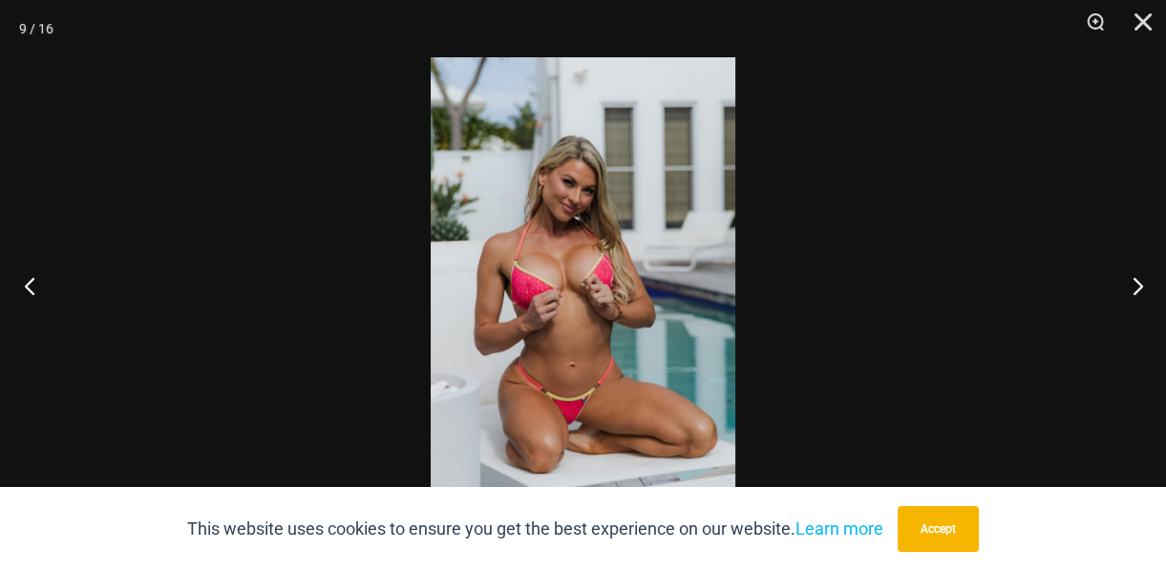
click at [30, 285] on button "Previous" at bounding box center [36, 285] width 72 height 95
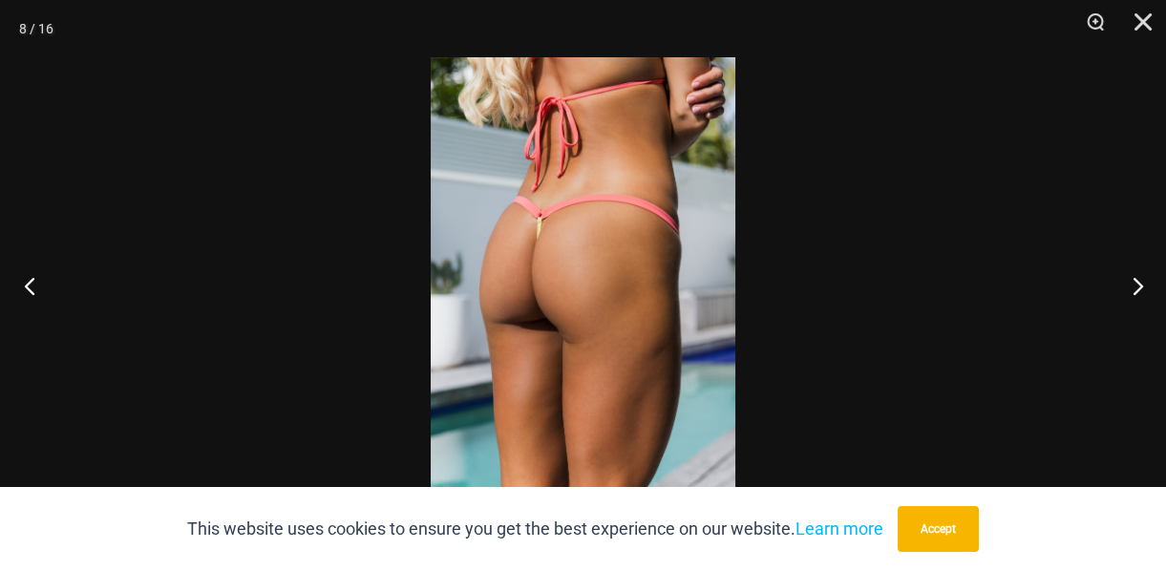
click at [30, 285] on button "Previous" at bounding box center [36, 285] width 72 height 95
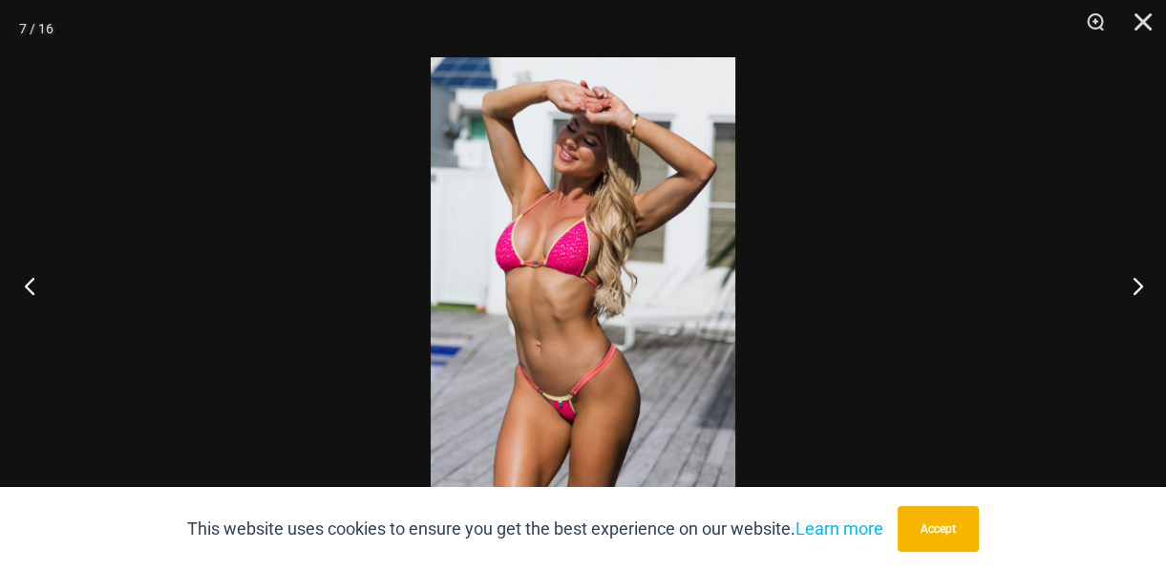
click at [30, 285] on button "Previous" at bounding box center [36, 285] width 72 height 95
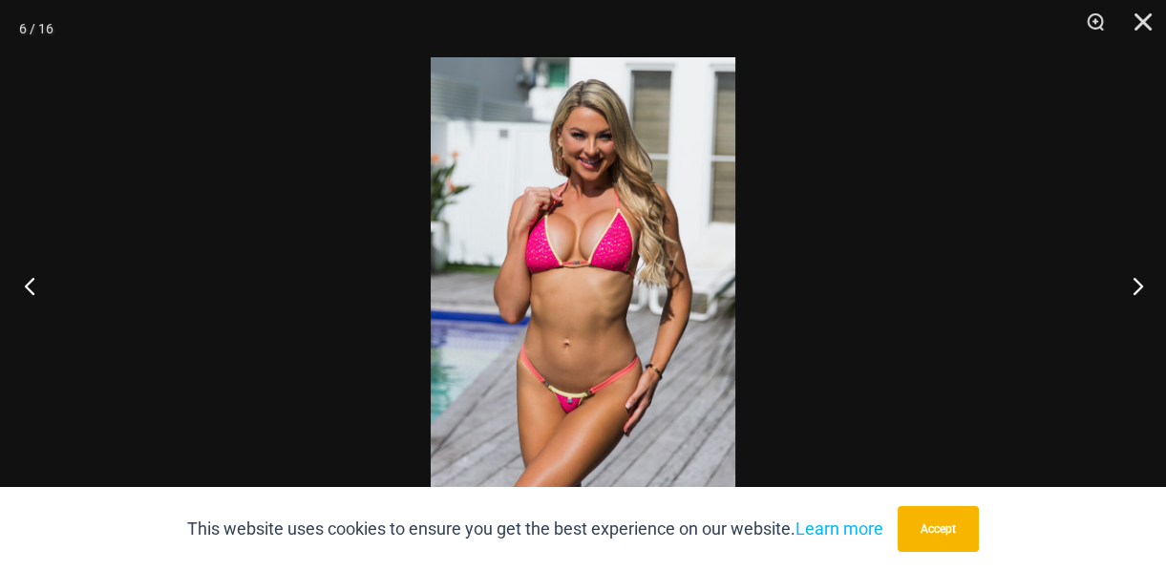
click at [30, 285] on button "Previous" at bounding box center [36, 285] width 72 height 95
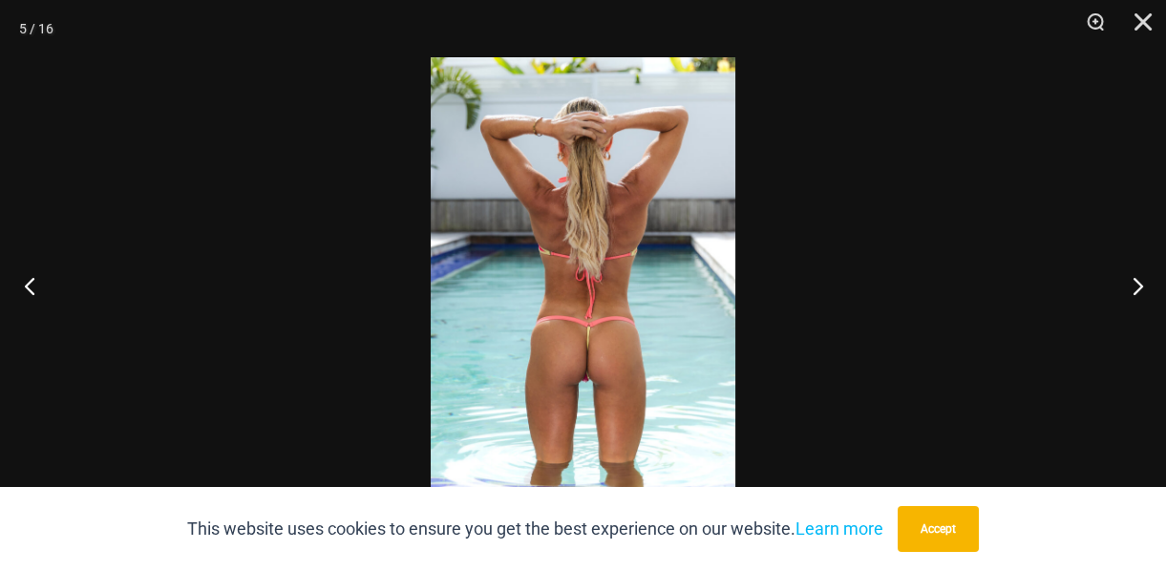
click at [30, 285] on button "Previous" at bounding box center [36, 285] width 72 height 95
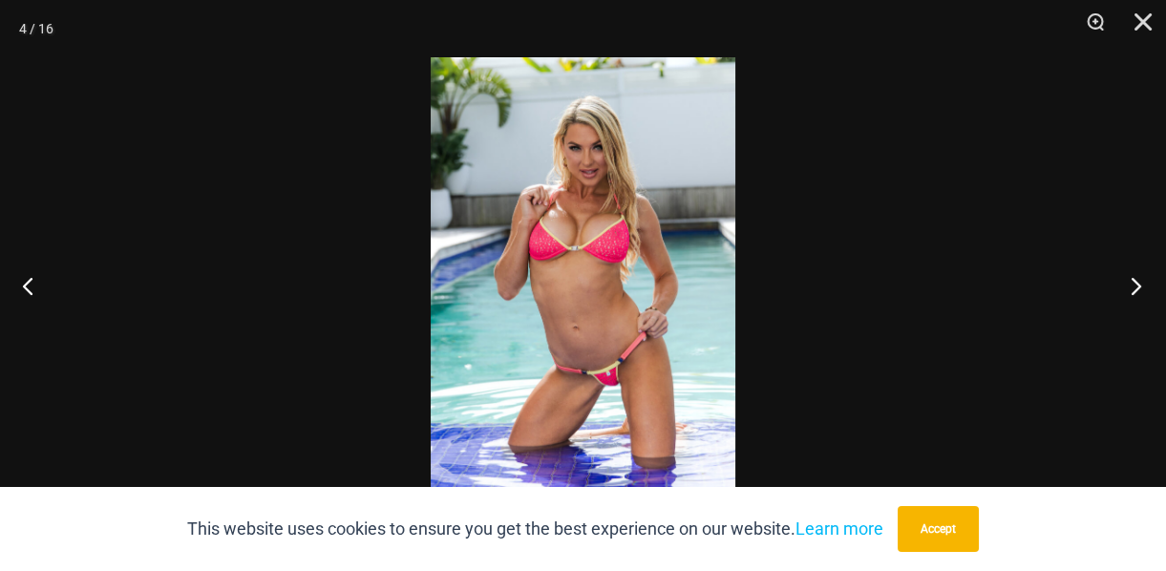
click at [1131, 284] on button "Next" at bounding box center [1130, 285] width 72 height 95
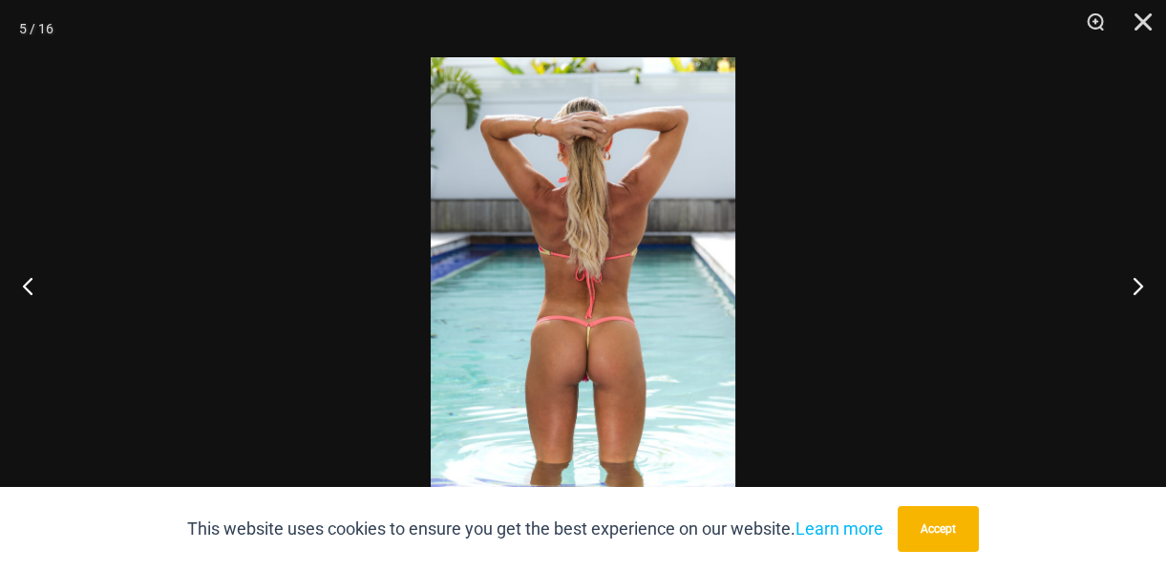
click at [597, 339] on img at bounding box center [583, 285] width 305 height 456
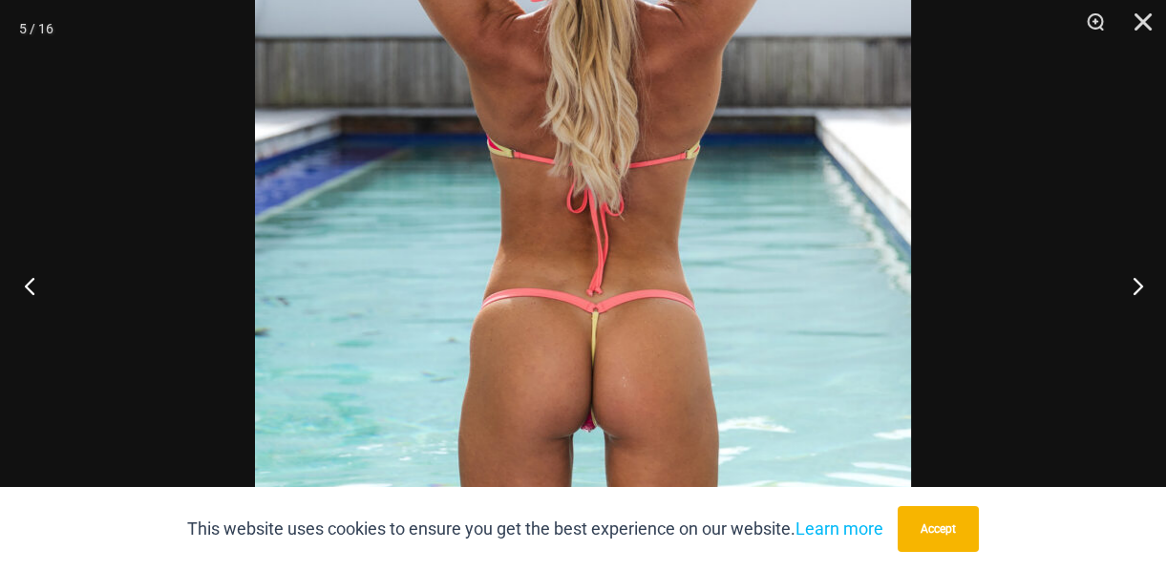
click at [36, 279] on button "Previous" at bounding box center [36, 285] width 72 height 95
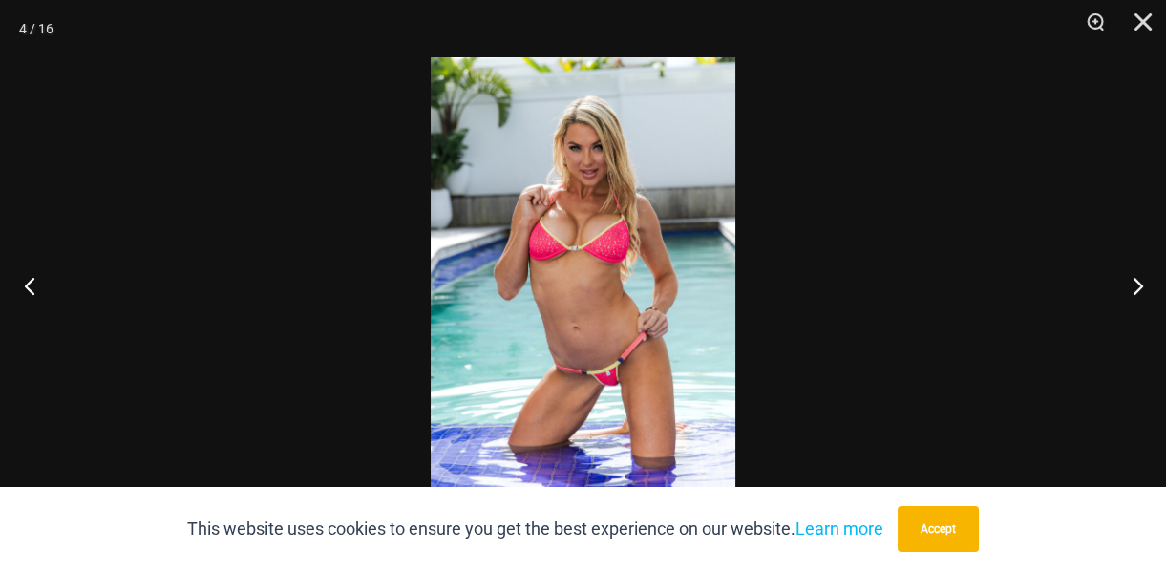
click at [36, 279] on button "Previous" at bounding box center [36, 285] width 72 height 95
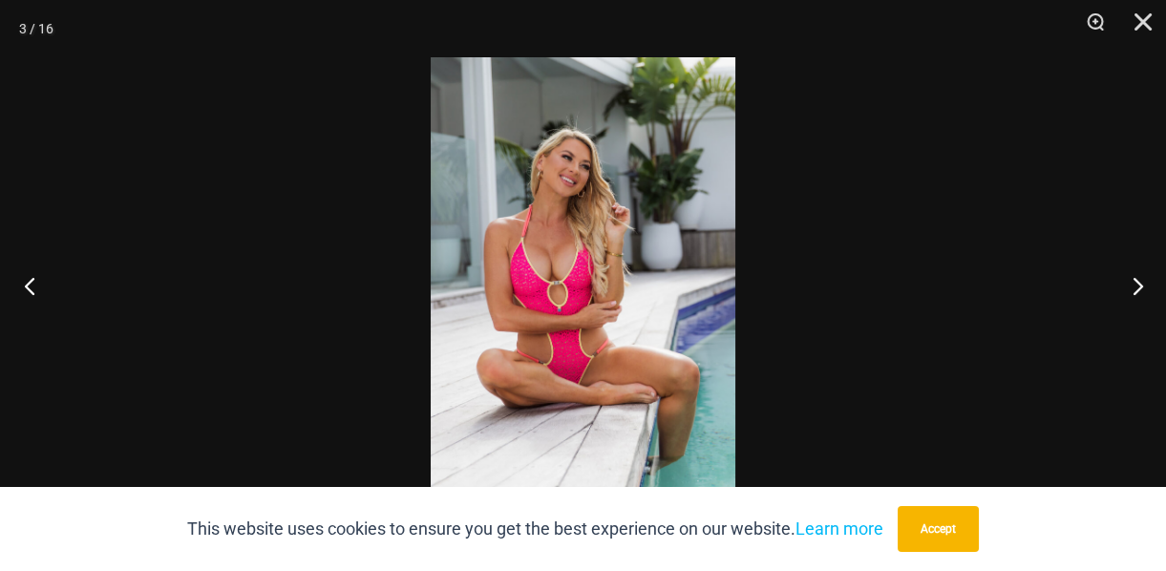
click at [36, 279] on button "Previous" at bounding box center [36, 285] width 72 height 95
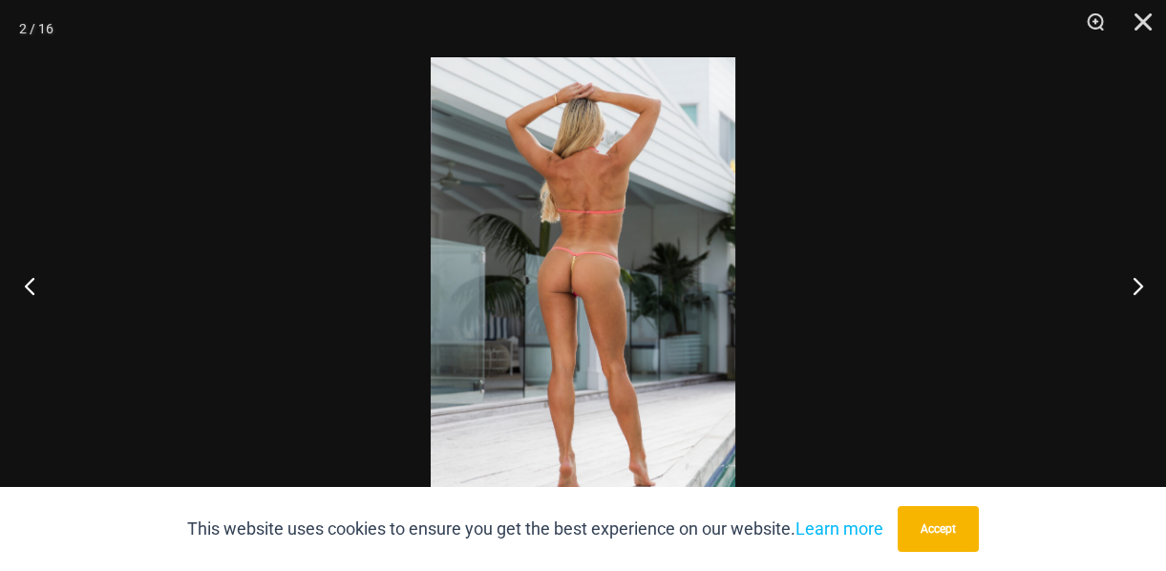
click at [36, 279] on button "Previous" at bounding box center [36, 285] width 72 height 95
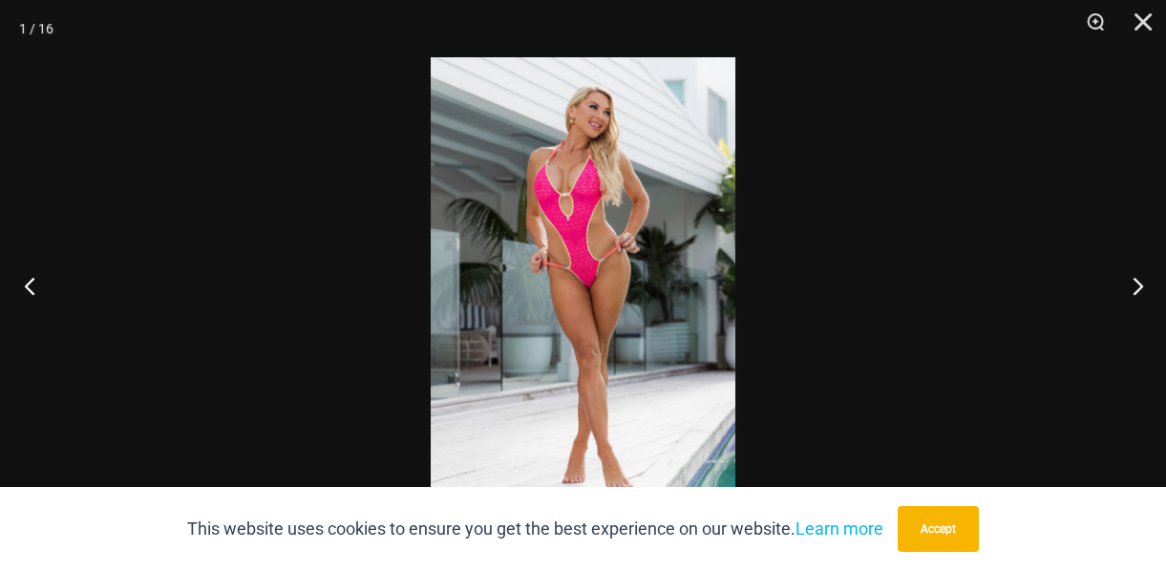
click at [36, 279] on button "Previous" at bounding box center [36, 285] width 72 height 95
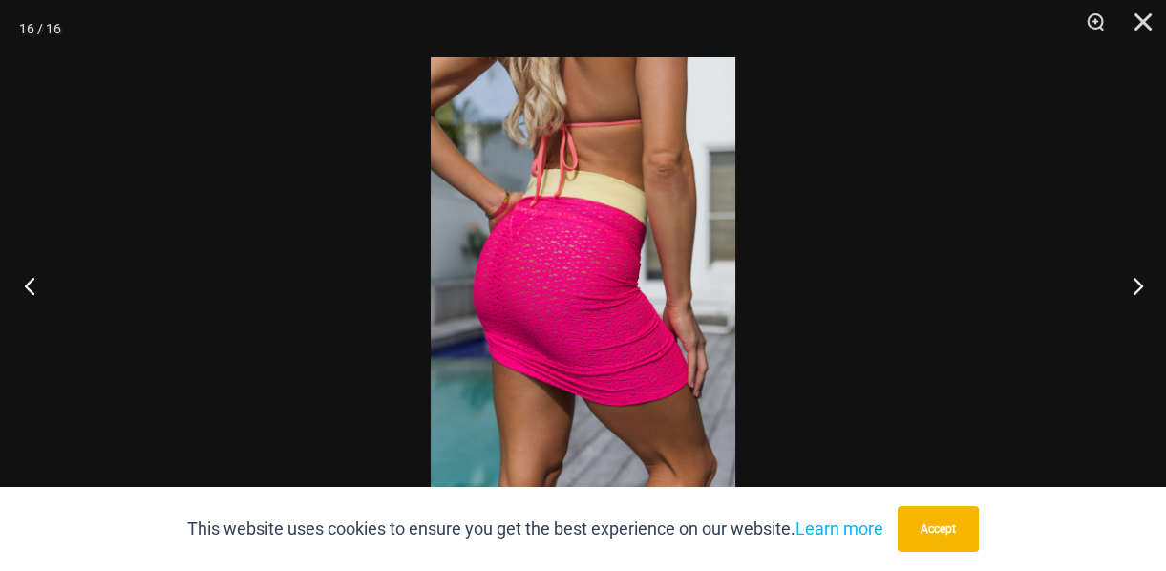
click at [36, 279] on button "Previous" at bounding box center [36, 285] width 72 height 95
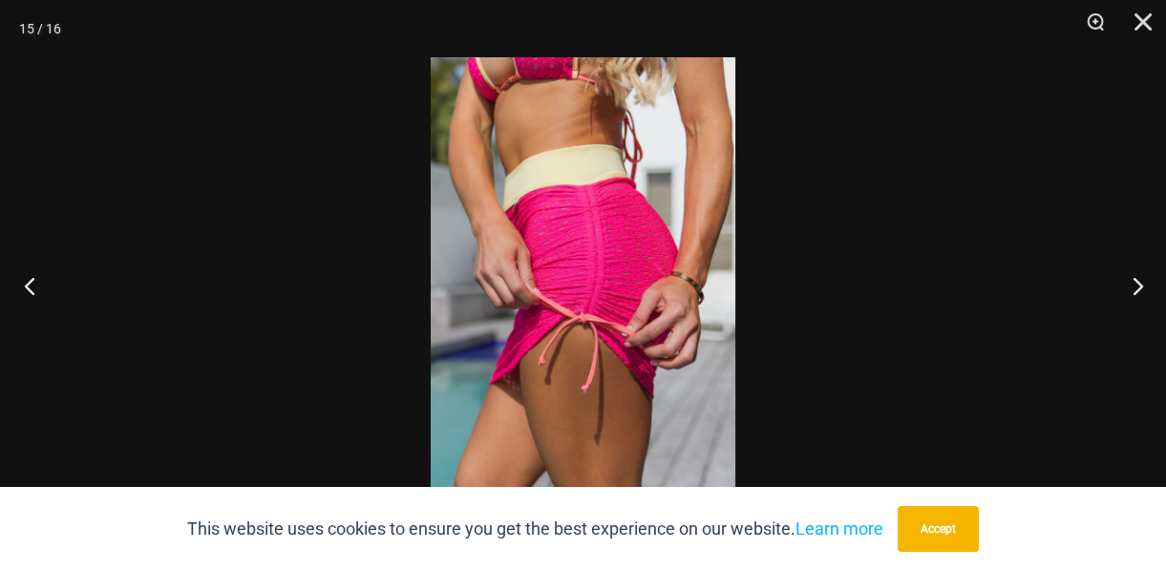
click at [36, 279] on button "Previous" at bounding box center [36, 285] width 72 height 95
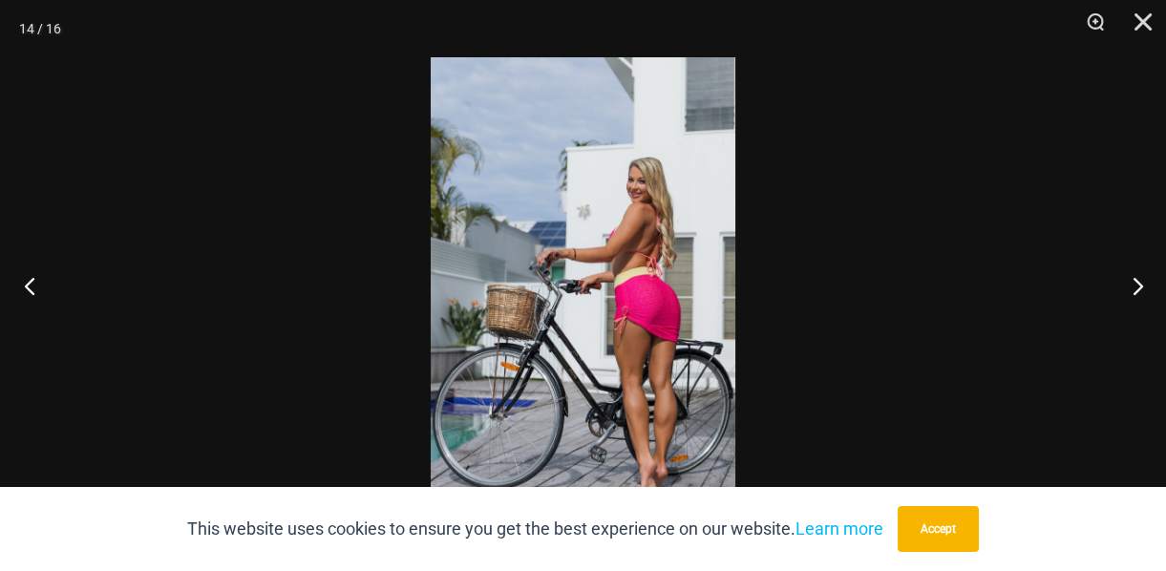
click at [36, 279] on button "Previous" at bounding box center [36, 285] width 72 height 95
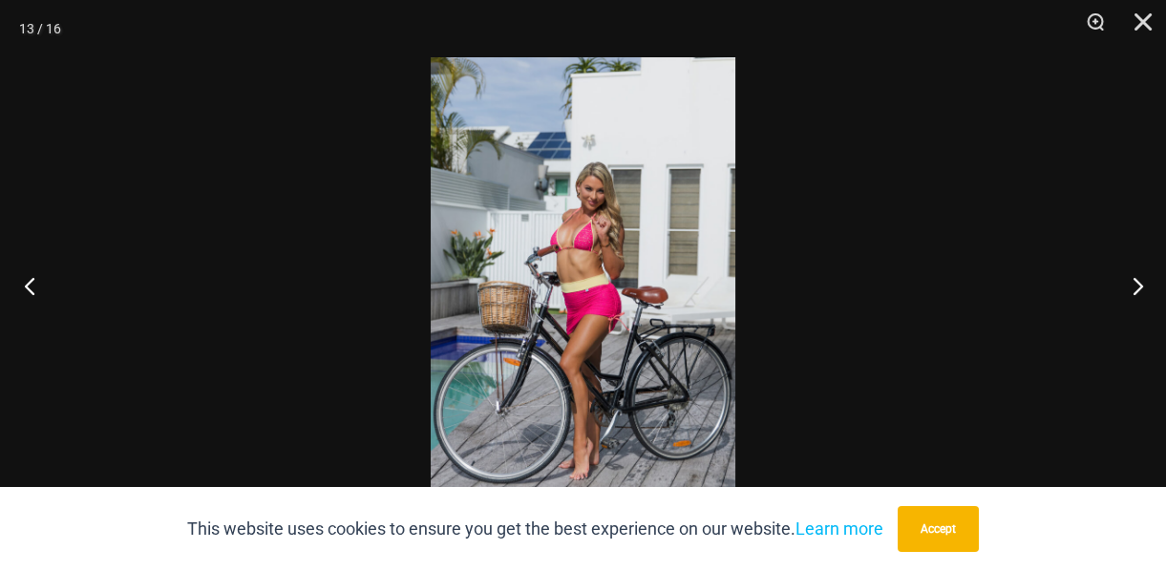
click at [36, 279] on button "Previous" at bounding box center [36, 285] width 72 height 95
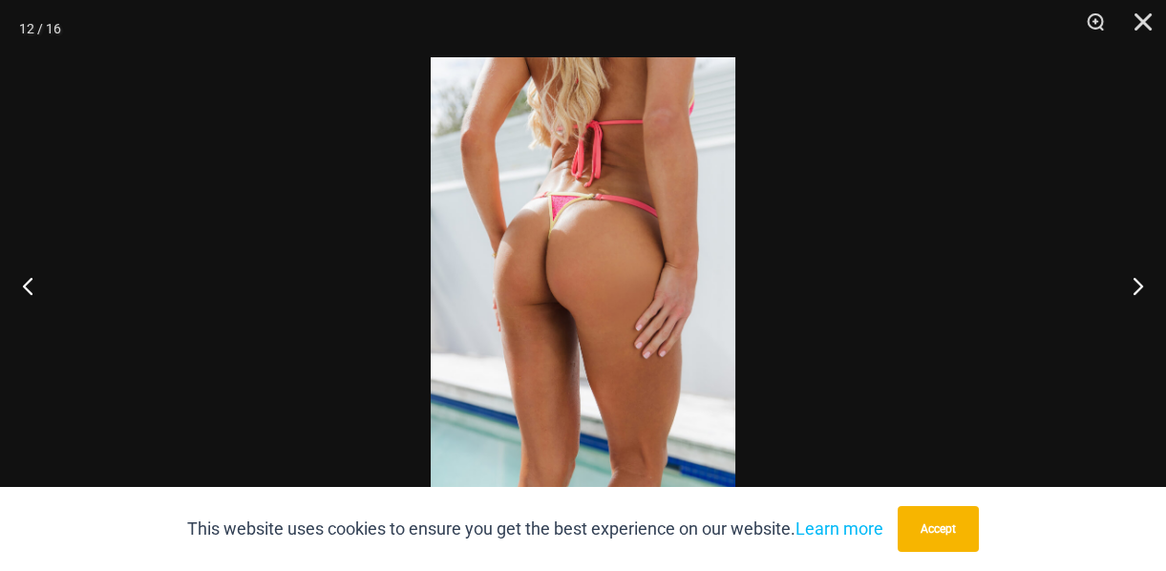
click at [535, 257] on img at bounding box center [583, 285] width 305 height 456
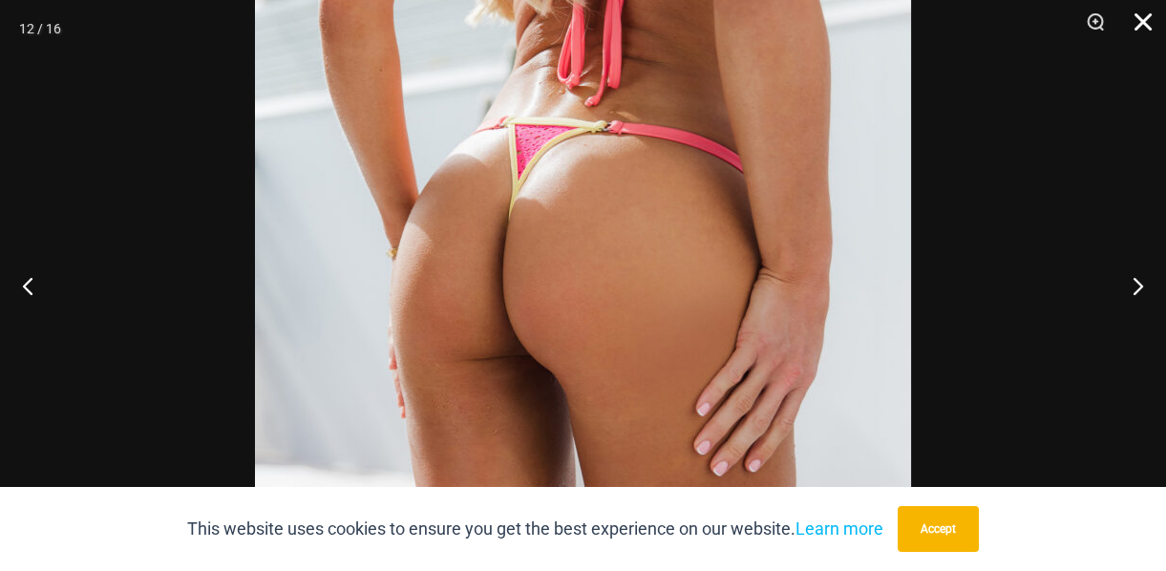
click at [1146, 14] on button "Close" at bounding box center [1137, 28] width 48 height 57
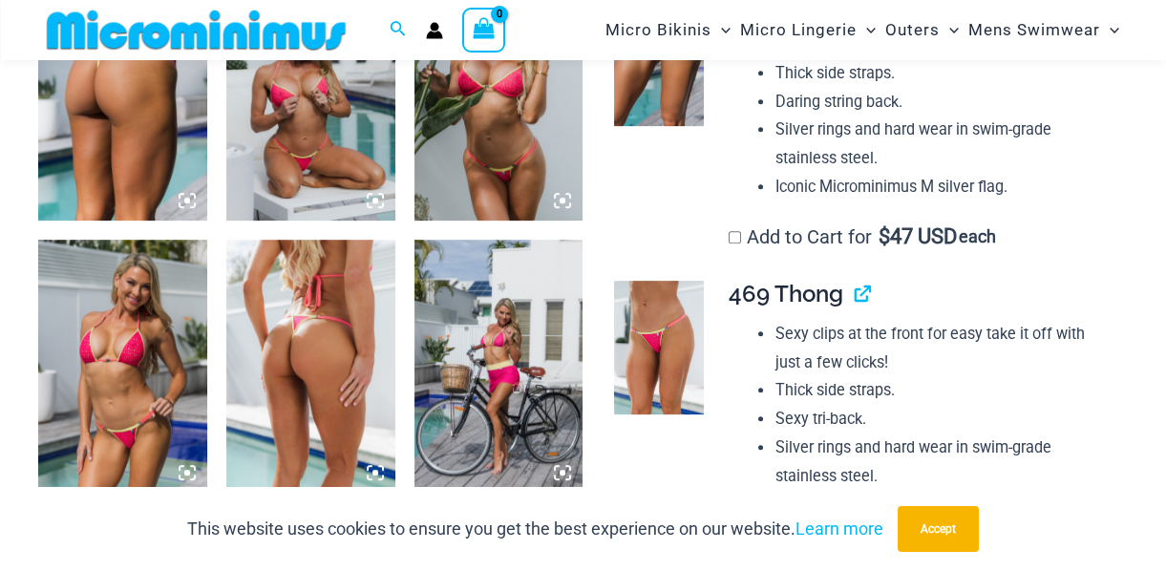
scroll to position [1610, 0]
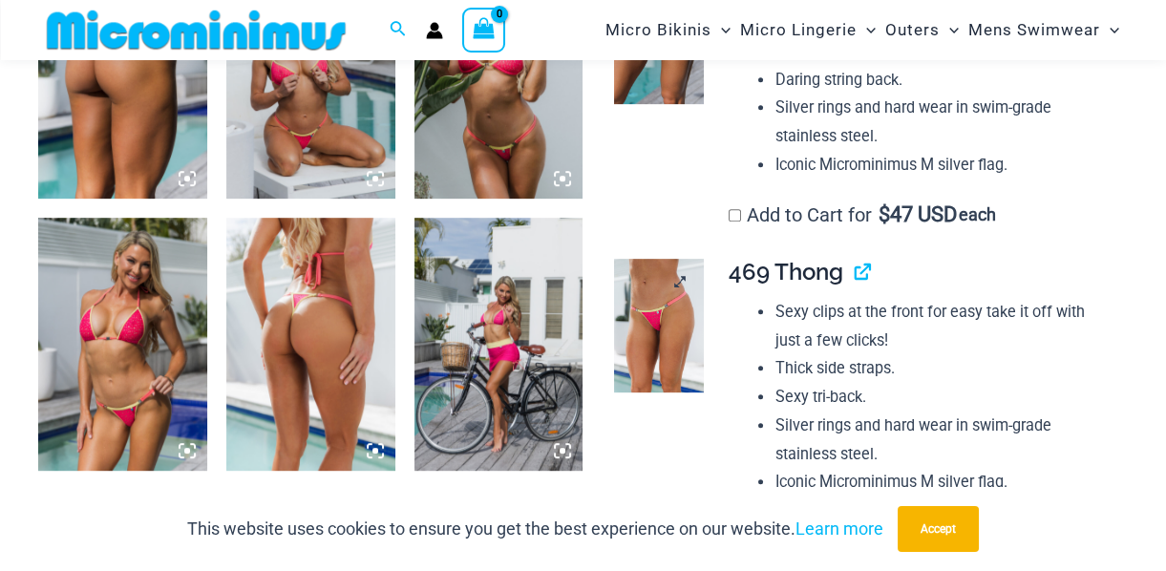
click at [670, 357] on img at bounding box center [658, 326] width 89 height 134
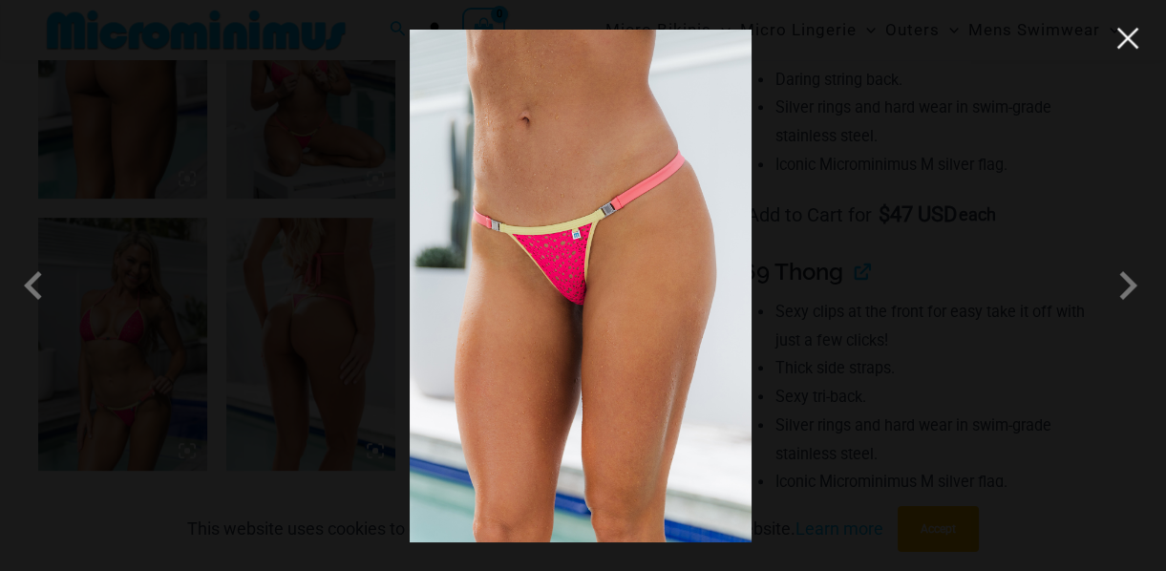
click at [1136, 49] on button "Close" at bounding box center [1127, 38] width 29 height 29
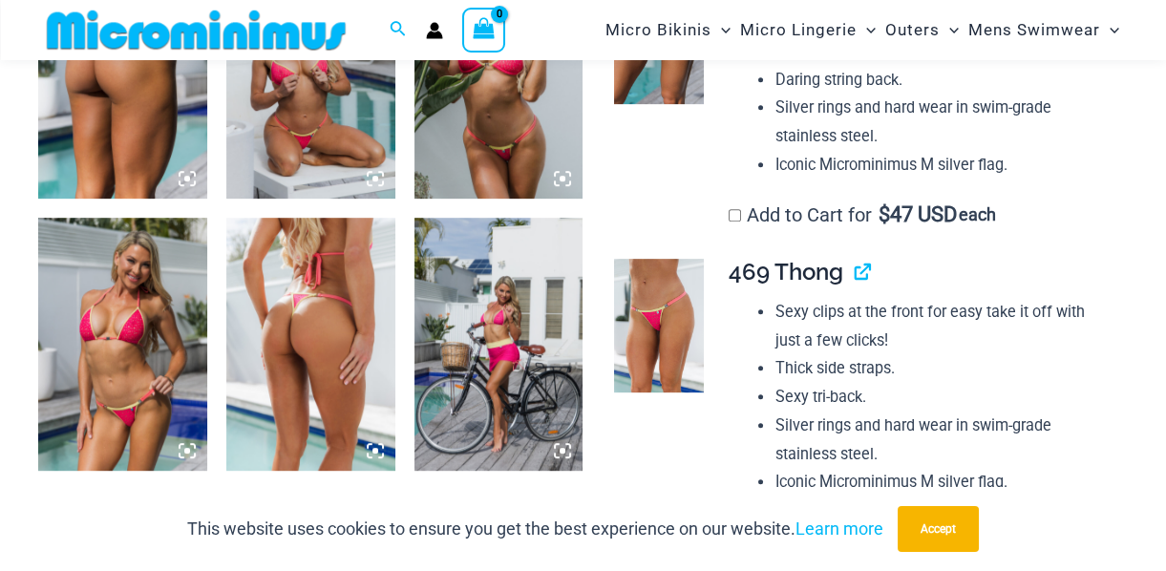
click at [689, 84] on img at bounding box center [658, 36] width 89 height 134
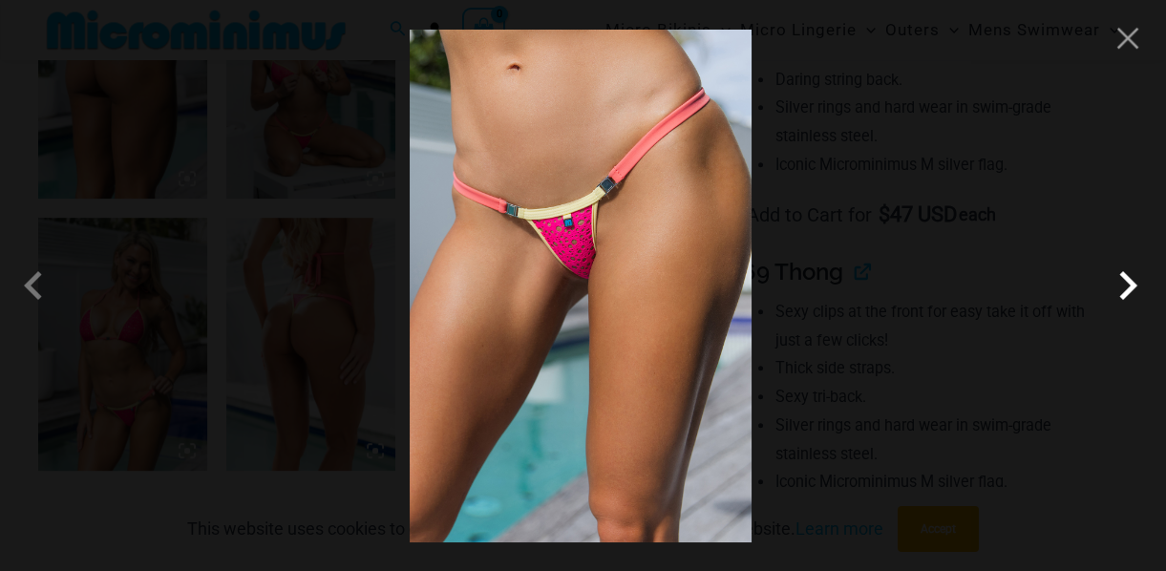
click at [1118, 272] on span at bounding box center [1127, 285] width 57 height 57
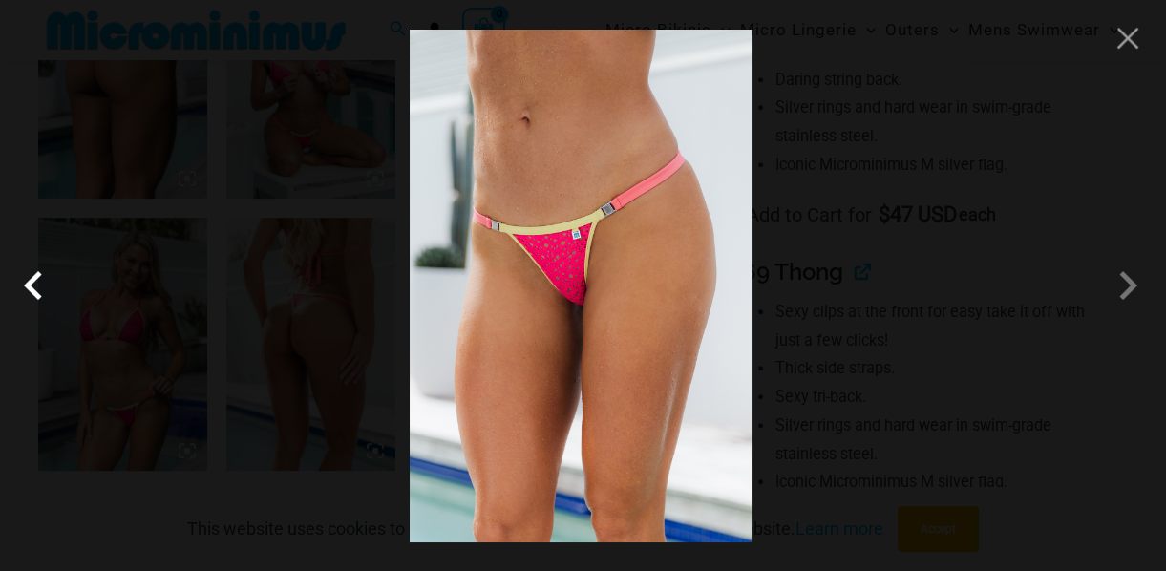
click at [42, 287] on span at bounding box center [38, 285] width 57 height 57
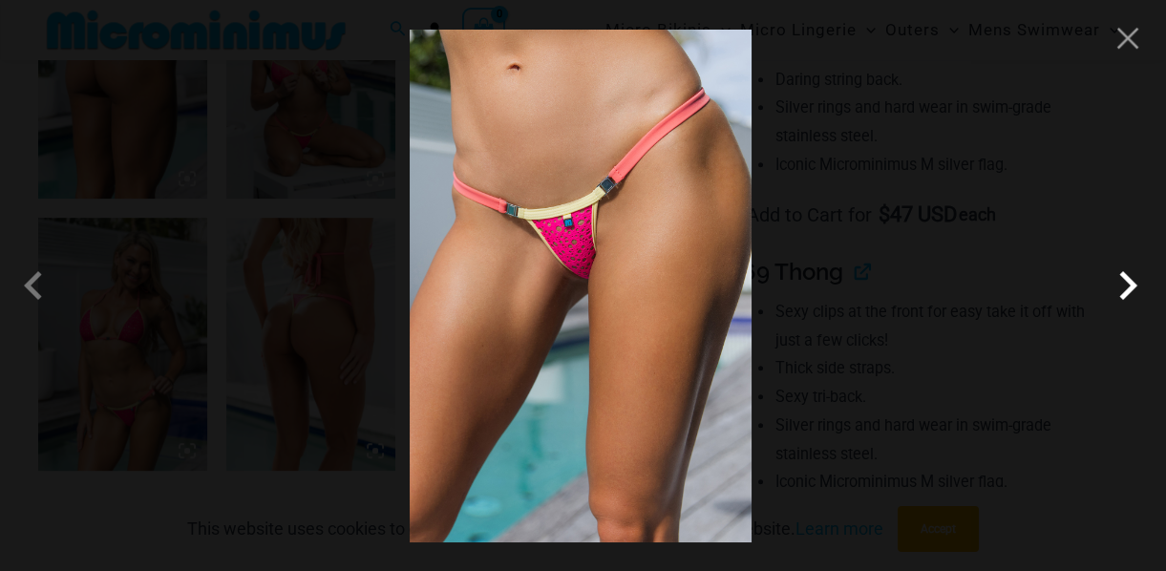
click at [1134, 283] on span at bounding box center [1127, 285] width 57 height 57
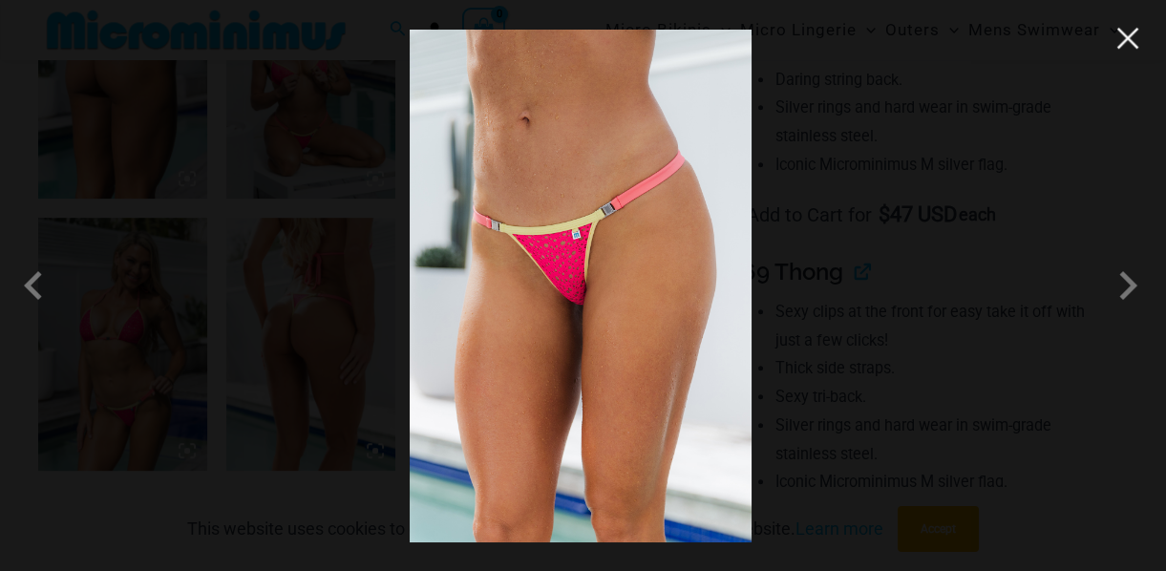
click at [1135, 32] on button "Close" at bounding box center [1127, 38] width 29 height 29
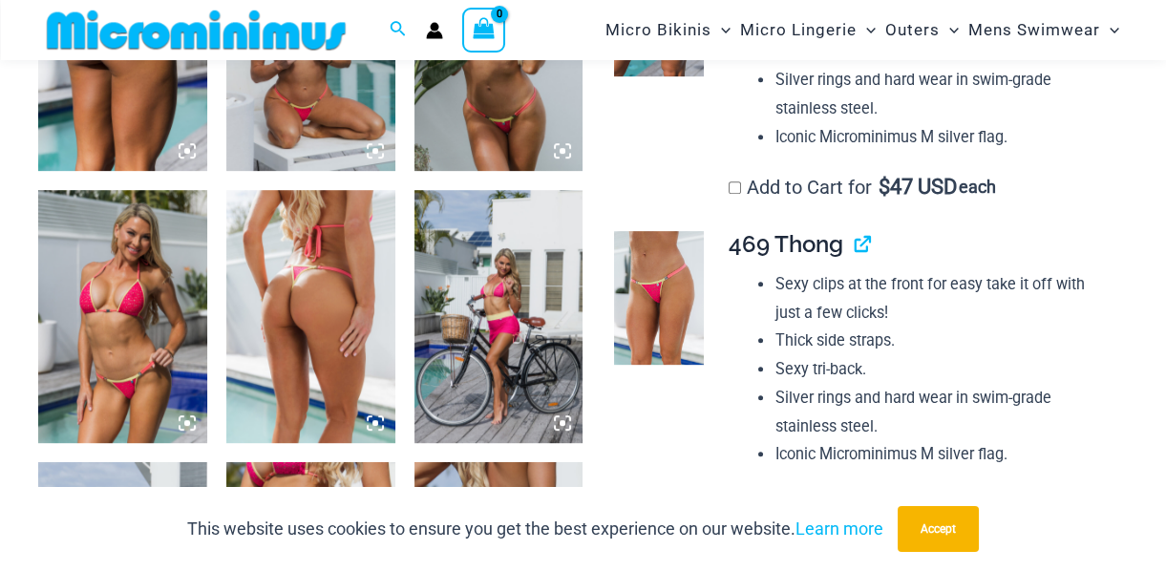
scroll to position [1663, 0]
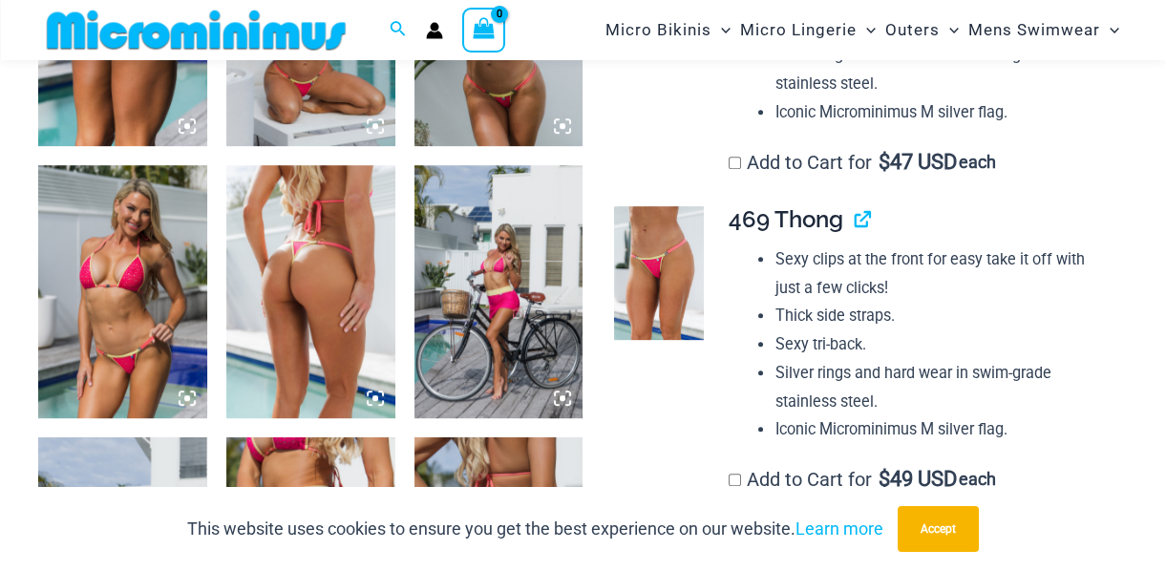
click at [520, 328] on img at bounding box center [498, 291] width 169 height 253
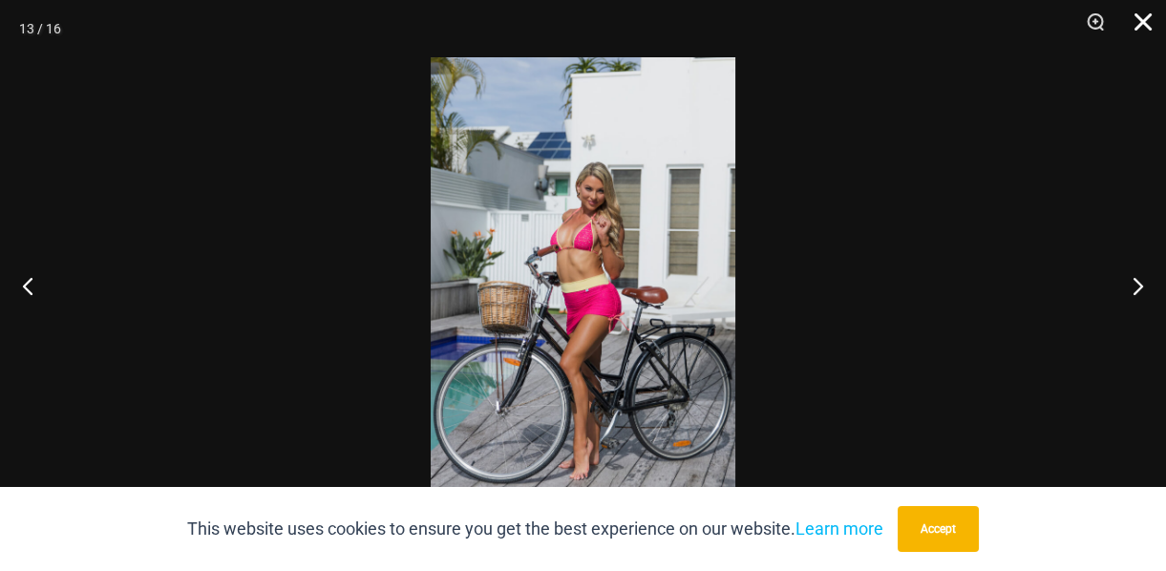
click at [1139, 31] on button "Close" at bounding box center [1137, 28] width 48 height 57
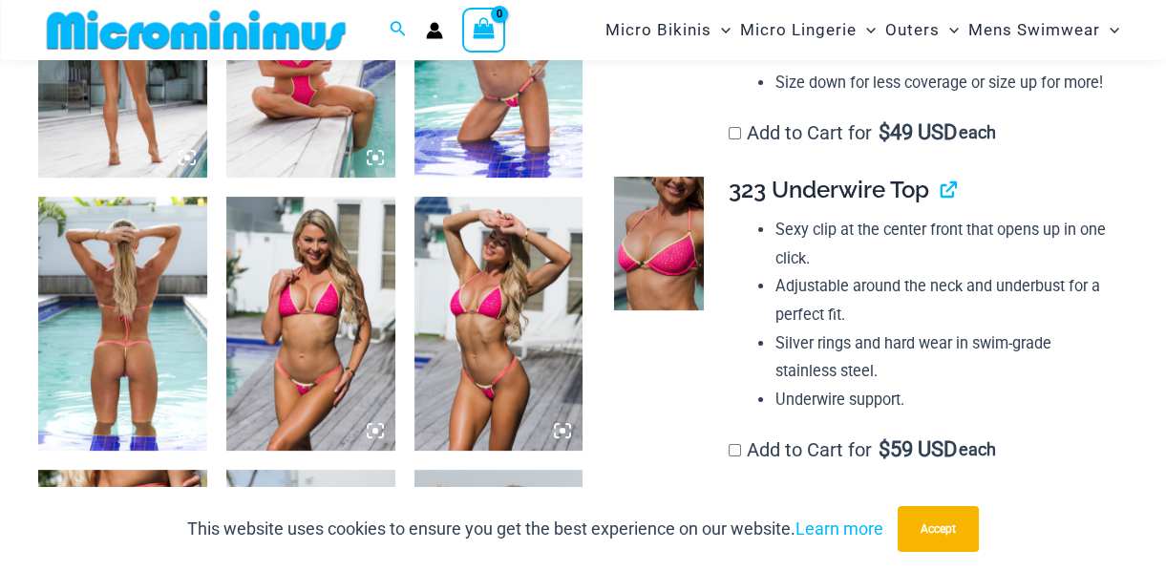
scroll to position [1111, 0]
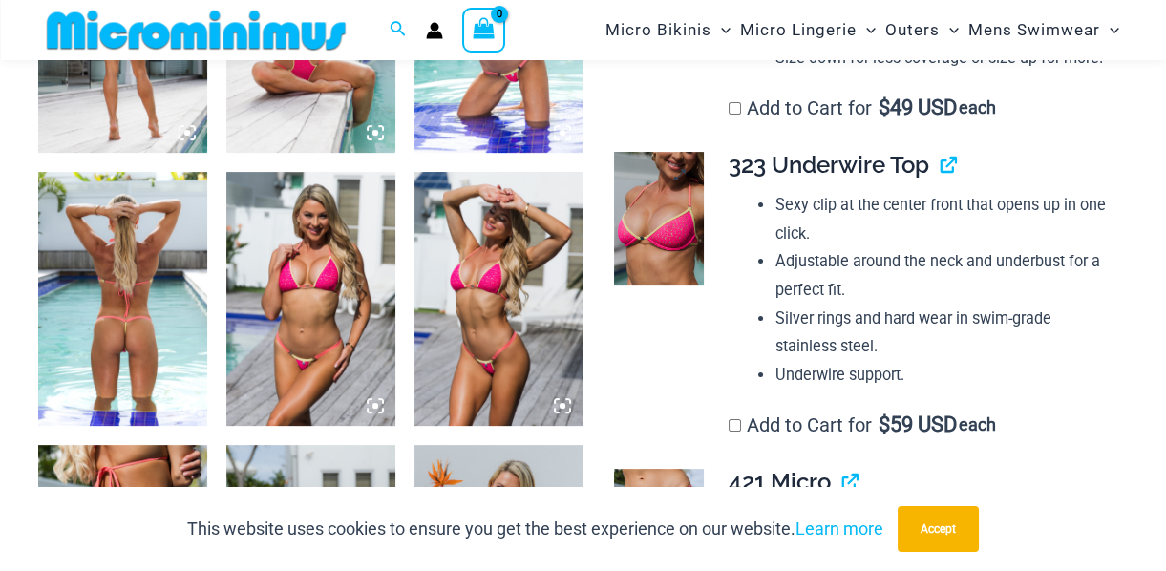
click at [659, 205] on img at bounding box center [658, 219] width 89 height 134
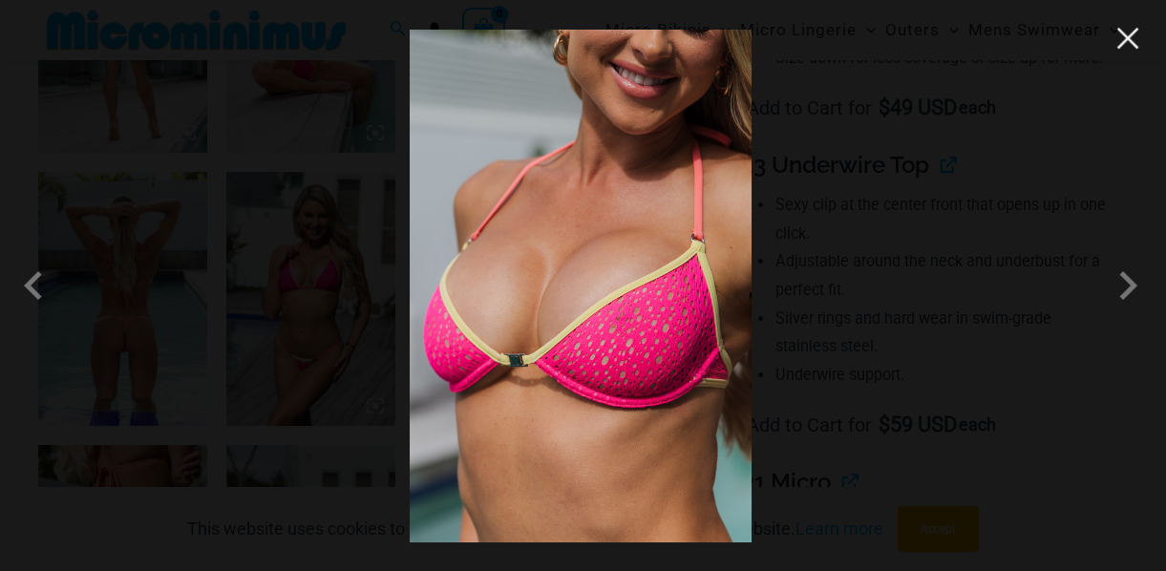
click at [1131, 47] on button "Close" at bounding box center [1127, 38] width 29 height 29
